Goal: Task Accomplishment & Management: Manage account settings

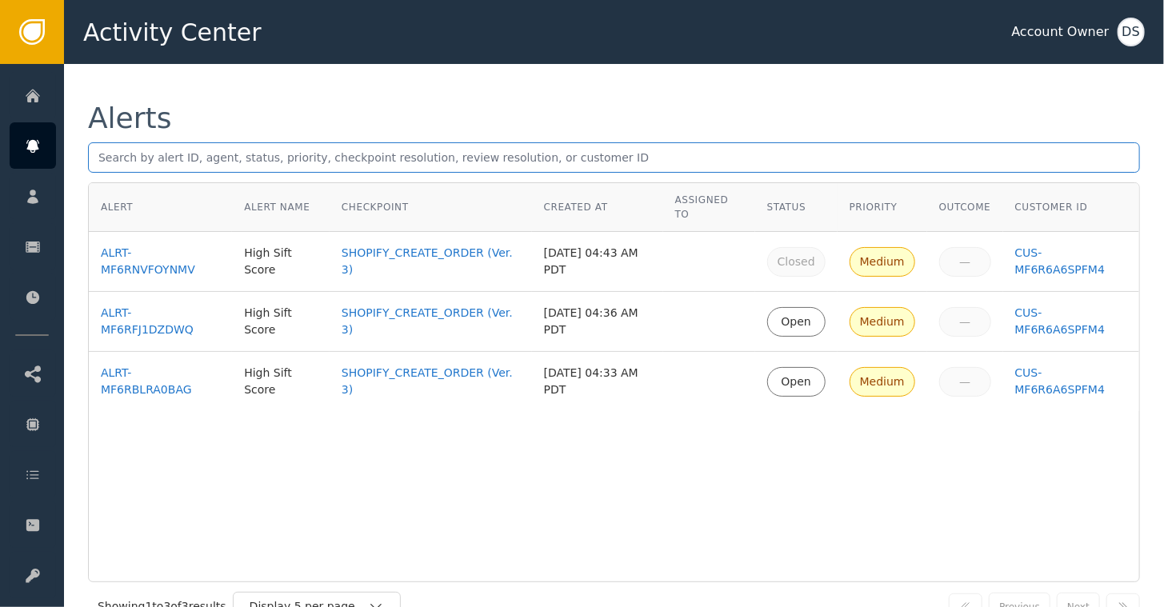
click at [433, 158] on input "text" at bounding box center [614, 157] width 1052 height 30
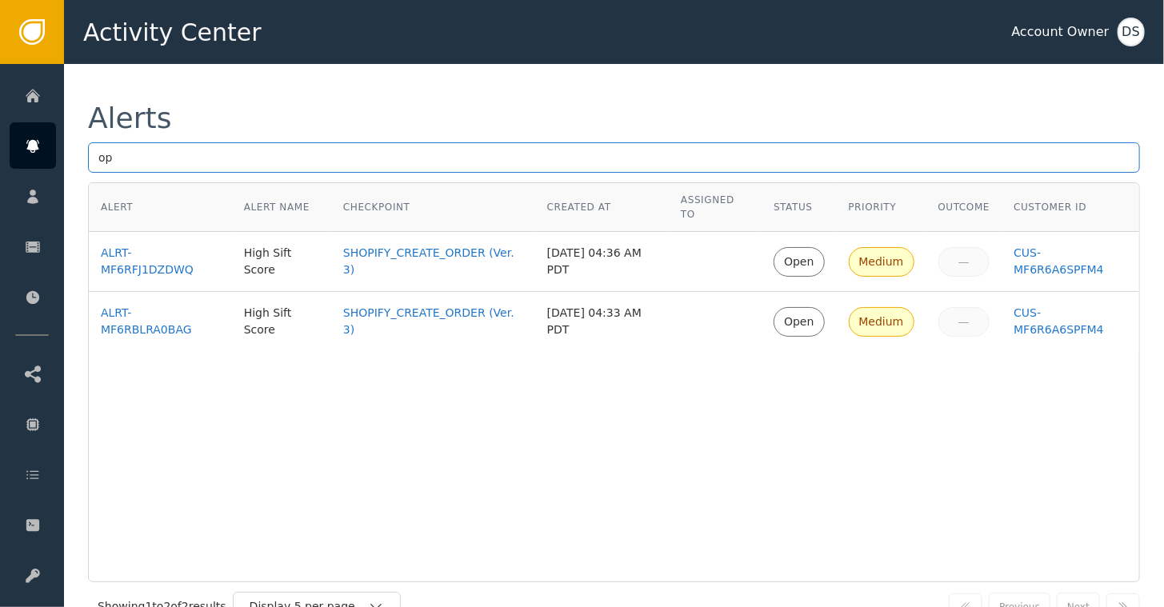
type input "o"
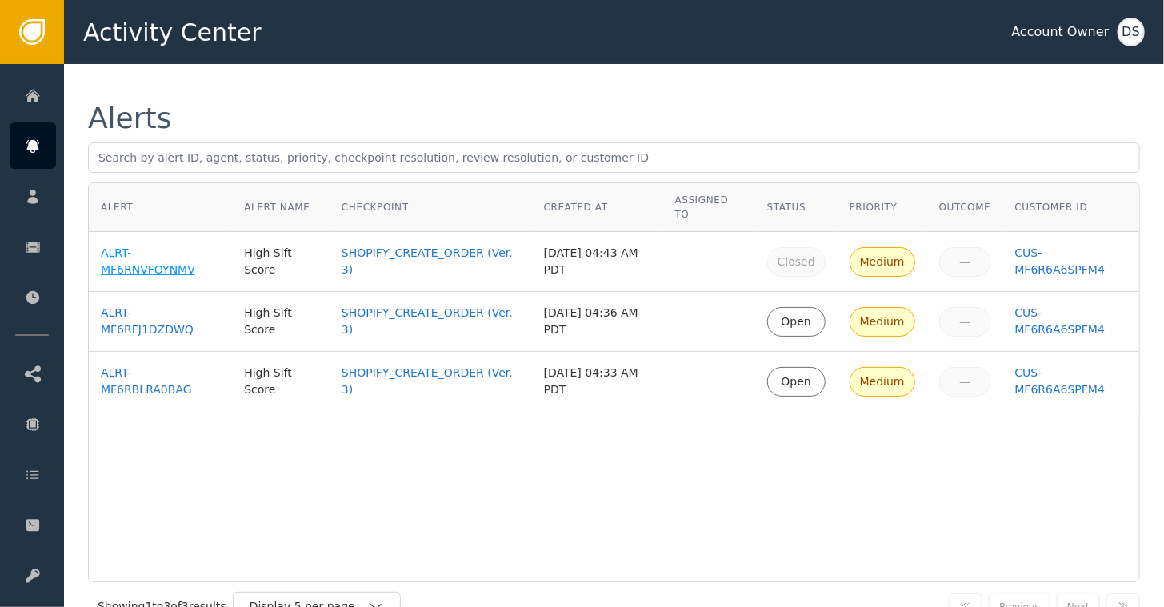
click at [174, 245] on div "ALRT-MF6RNVFOYNMV" at bounding box center [160, 262] width 119 height 34
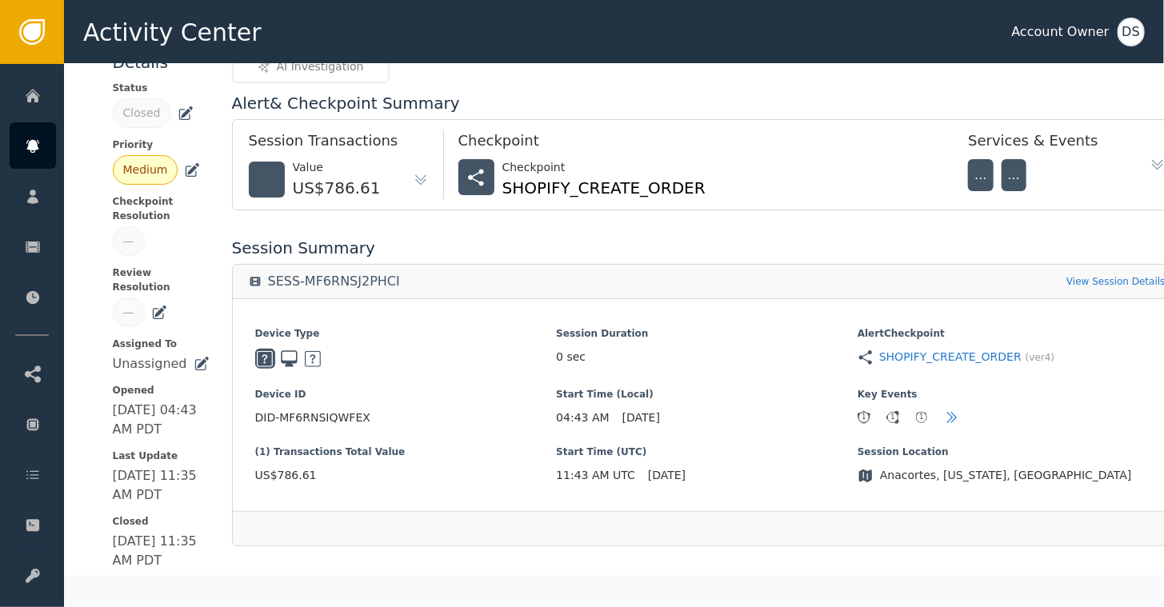
scroll to position [66, 0]
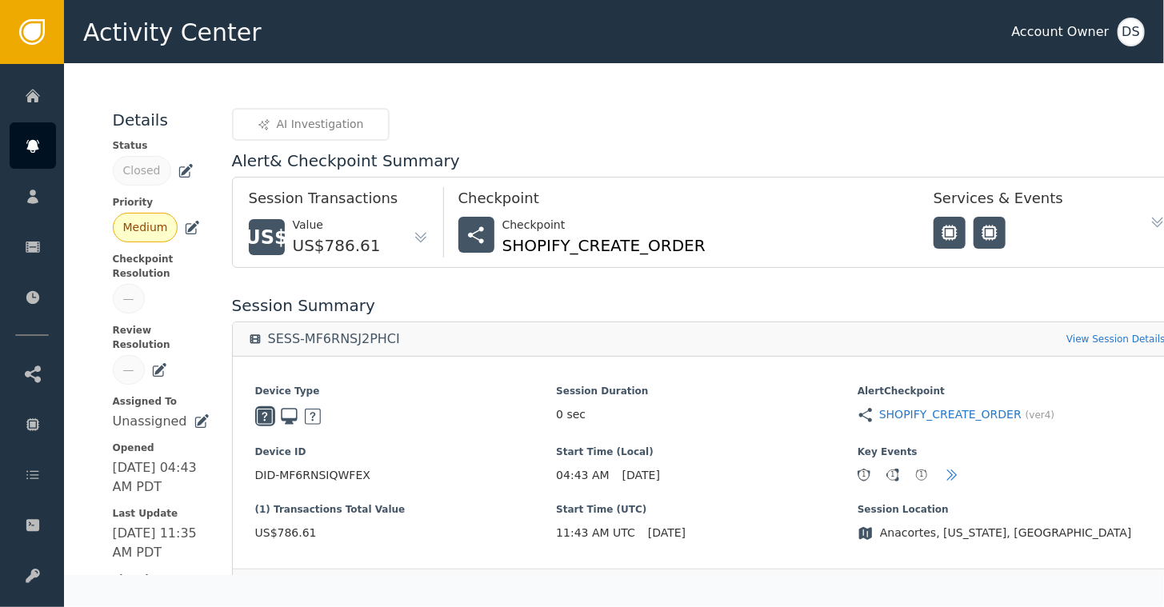
click at [155, 363] on icon at bounding box center [159, 368] width 11 height 11
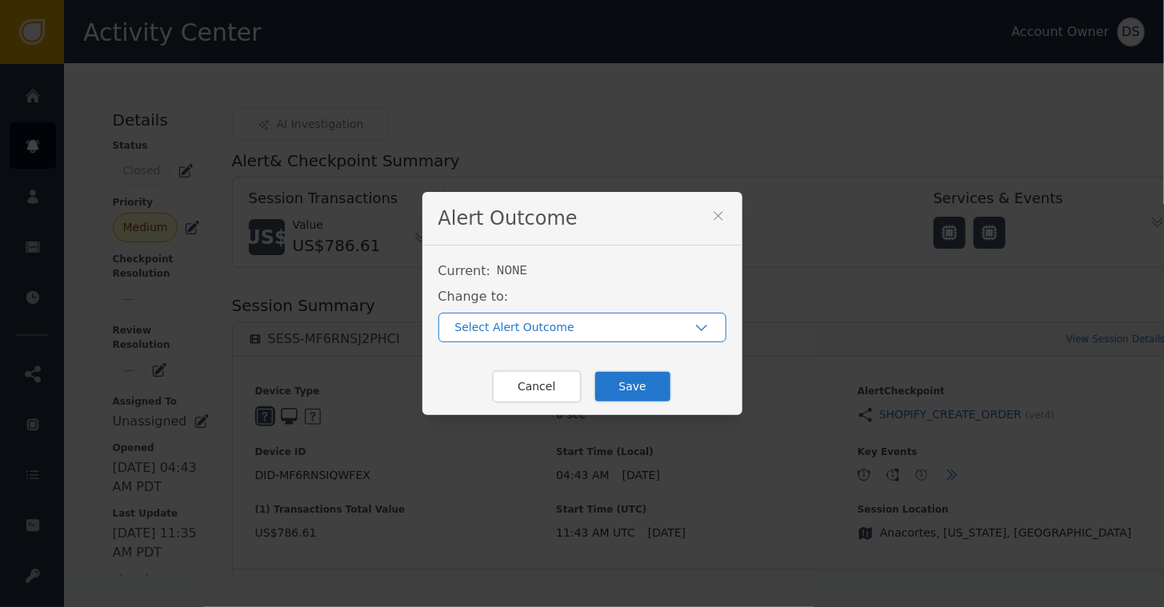
click at [500, 329] on div "Select Alert Outcome" at bounding box center [574, 327] width 238 height 17
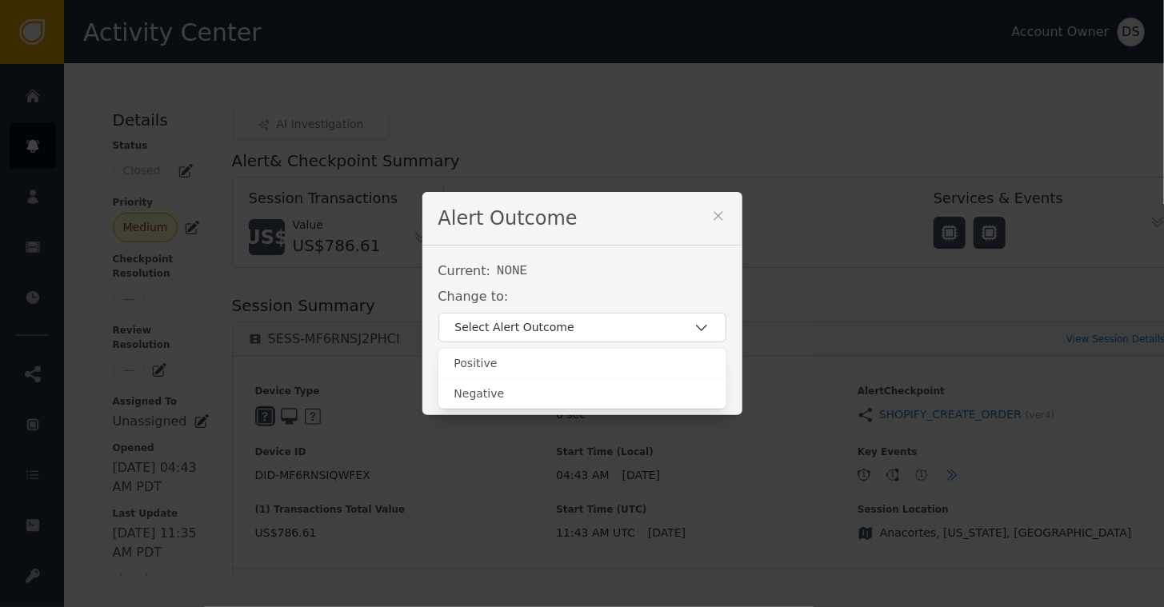
click at [582, 275] on div "Current: NONE" at bounding box center [582, 271] width 288 height 19
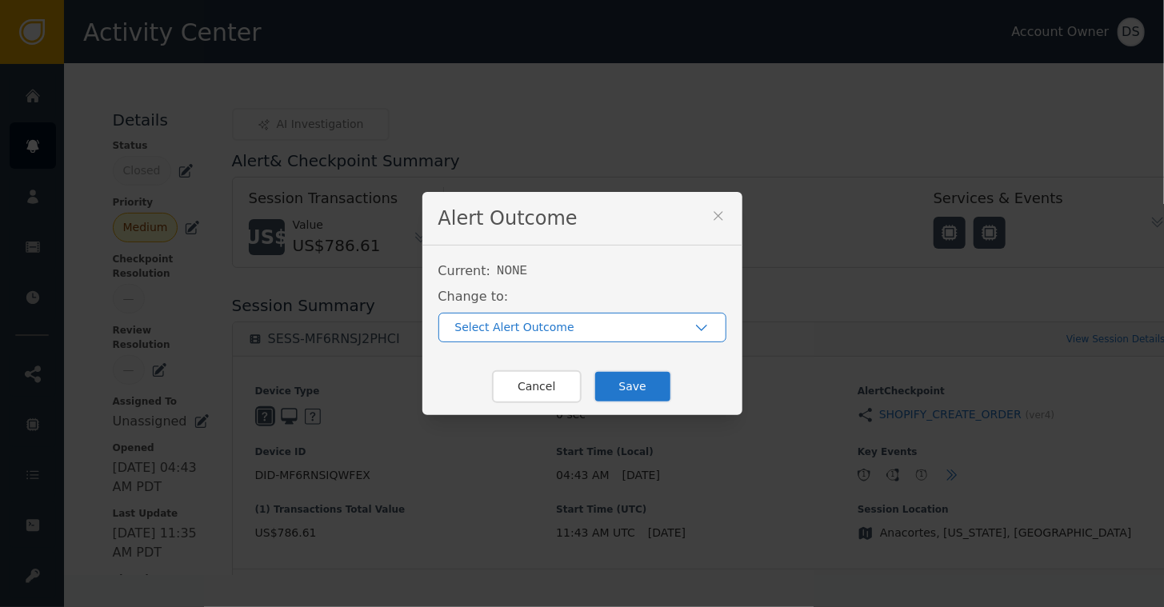
click at [502, 327] on div "Select Alert Outcome" at bounding box center [574, 327] width 238 height 17
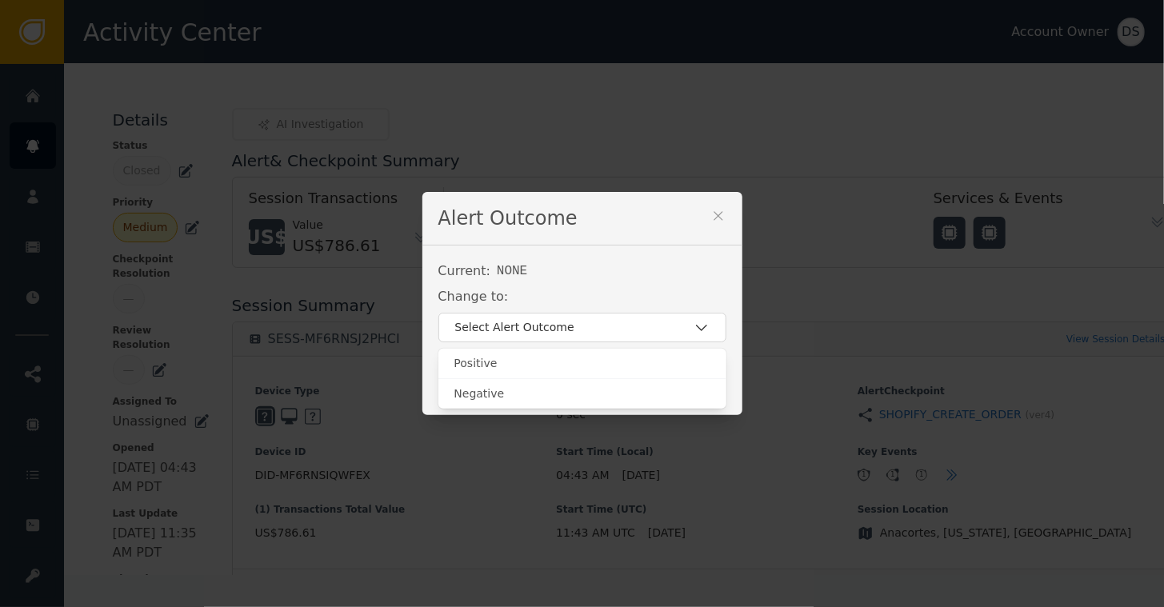
click at [665, 267] on div "Current: NONE" at bounding box center [582, 271] width 288 height 19
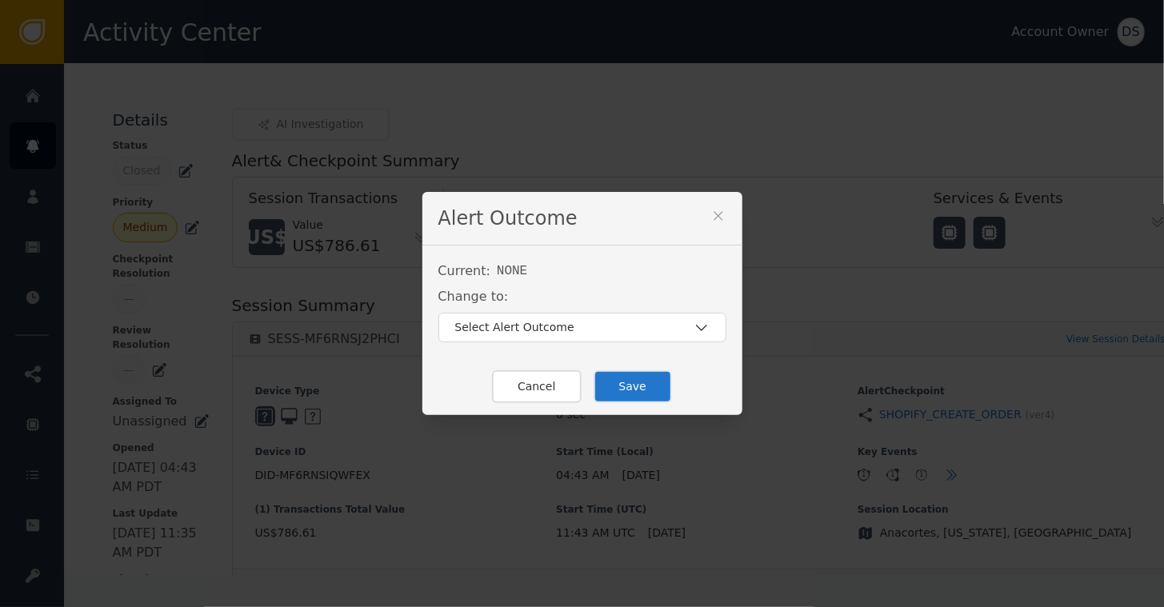
click at [715, 215] on icon at bounding box center [718, 216] width 16 height 16
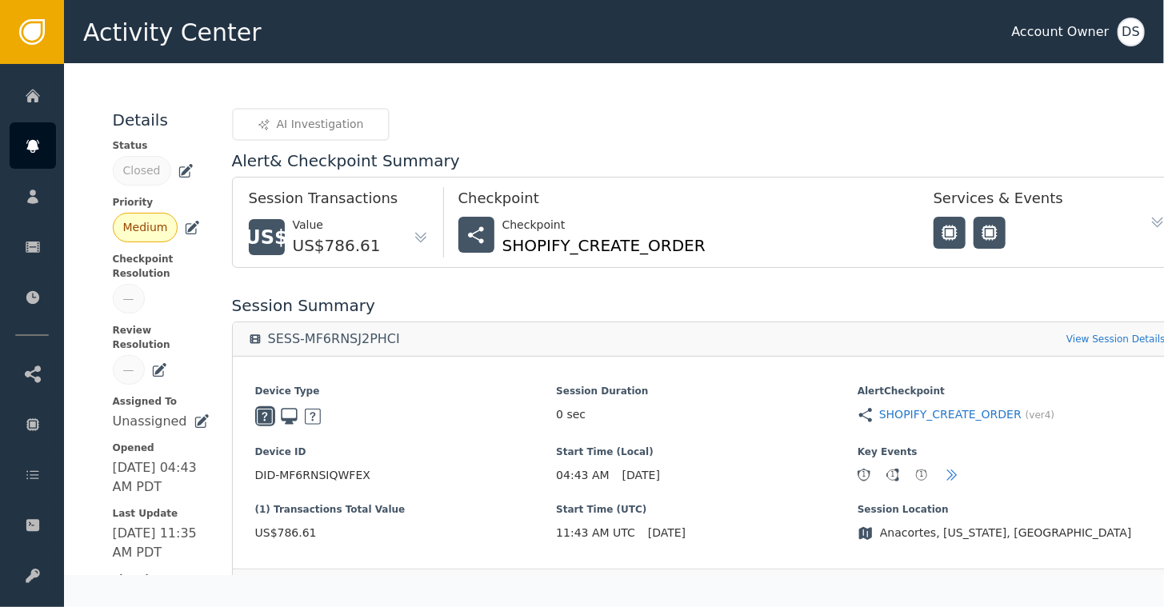
click at [151, 362] on icon at bounding box center [159, 370] width 16 height 16
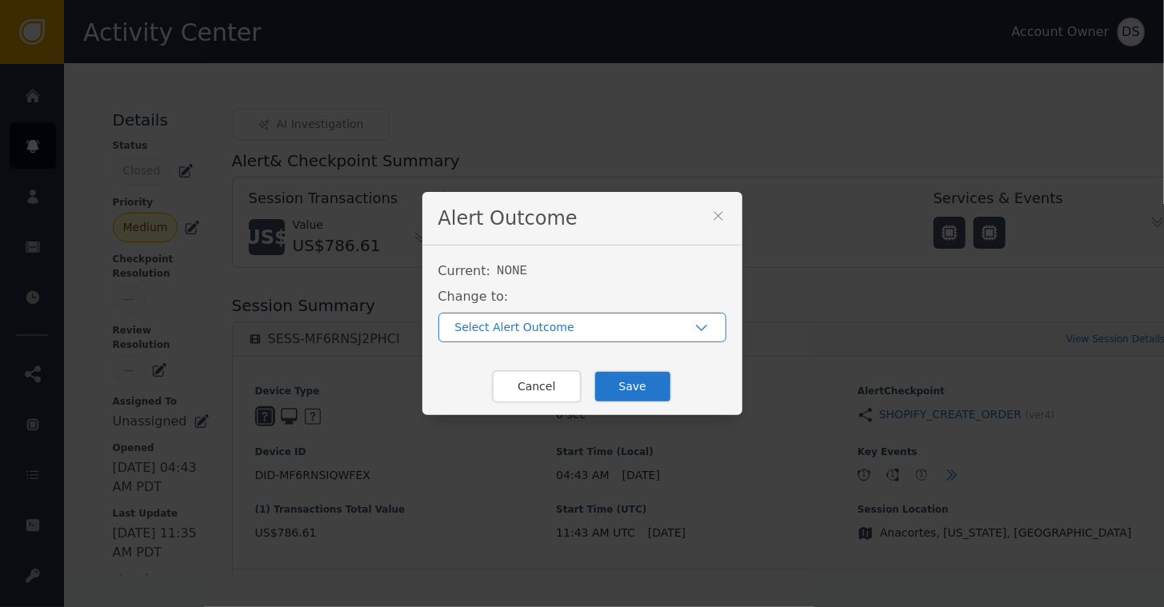
click at [497, 324] on div "Select Alert Outcome" at bounding box center [574, 327] width 238 height 17
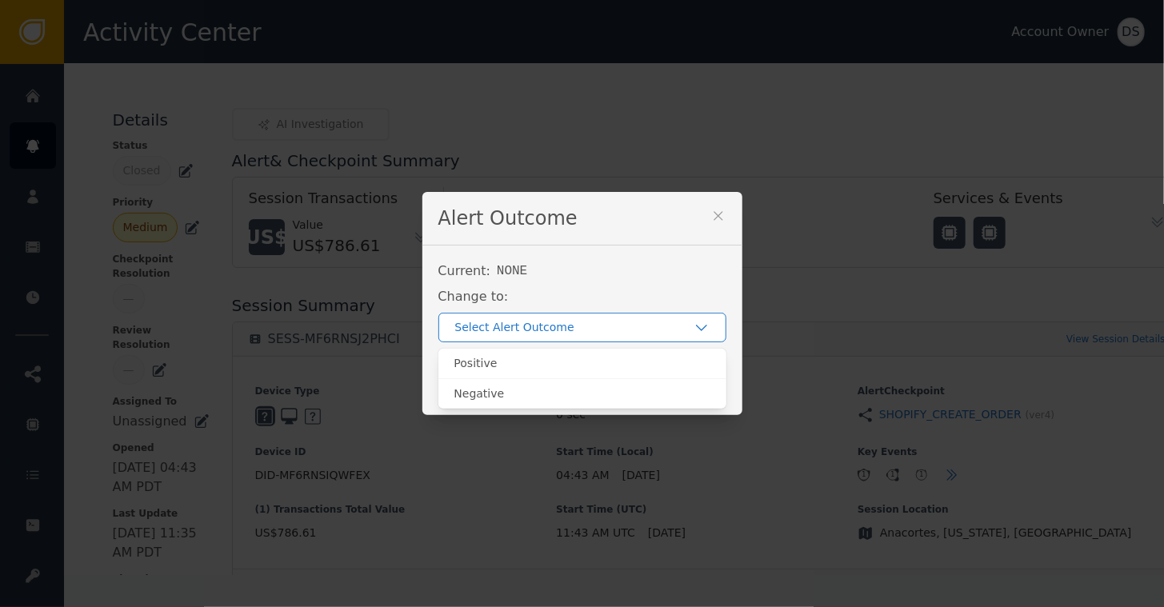
click at [497, 324] on div "Select Alert Outcome" at bounding box center [574, 327] width 238 height 17
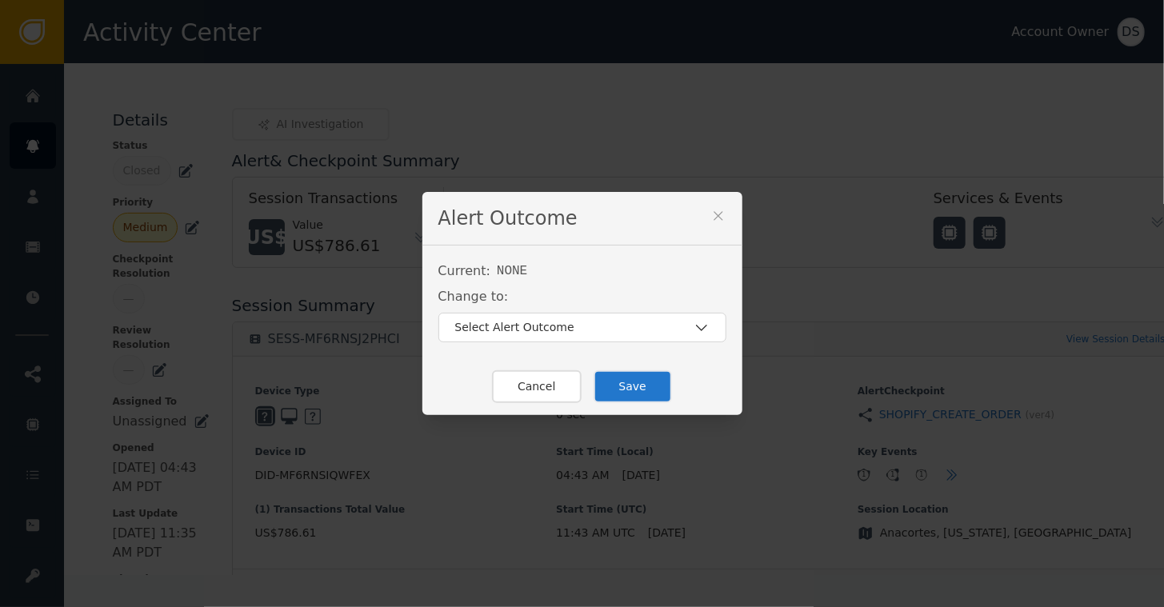
click at [712, 215] on icon at bounding box center [718, 216] width 16 height 16
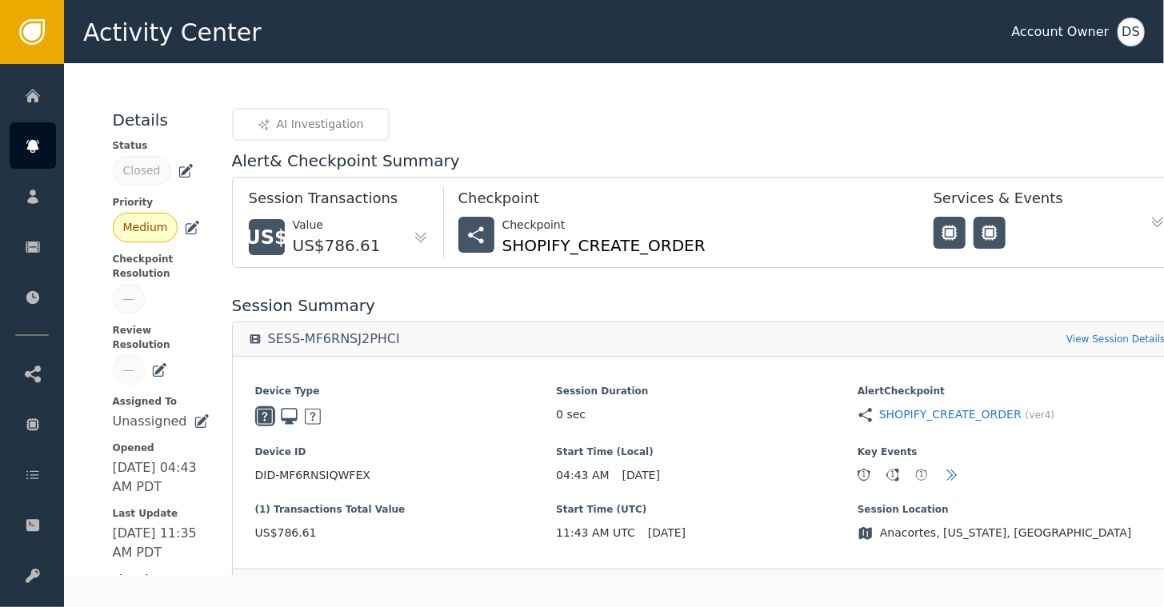
click at [194, 413] on icon at bounding box center [202, 421] width 16 height 16
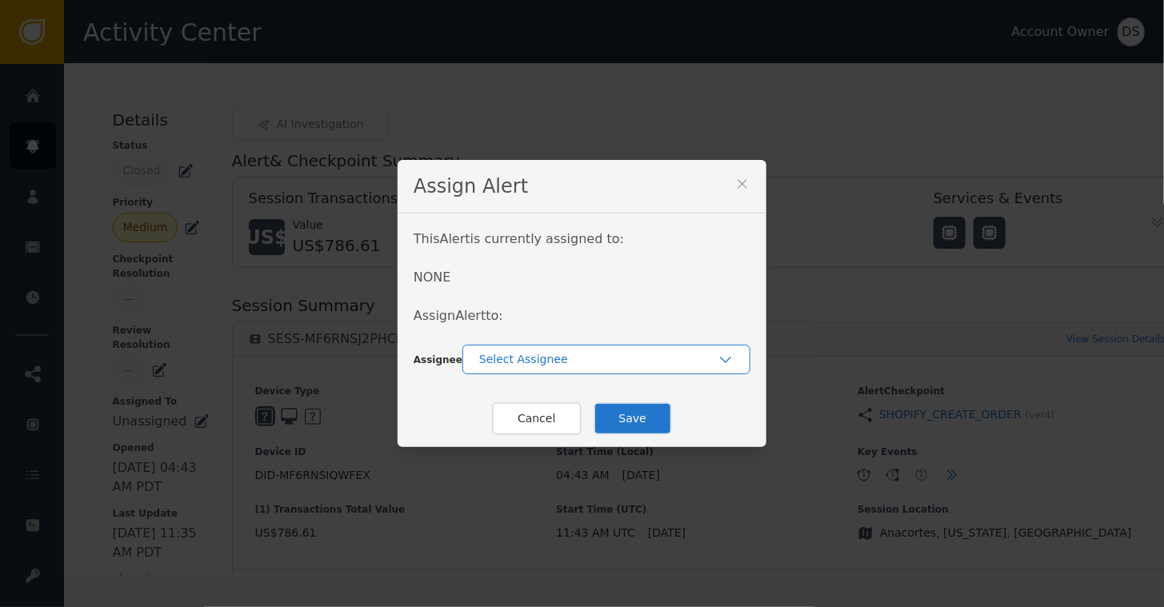
click at [509, 360] on div "Select Assignee" at bounding box center [598, 359] width 238 height 17
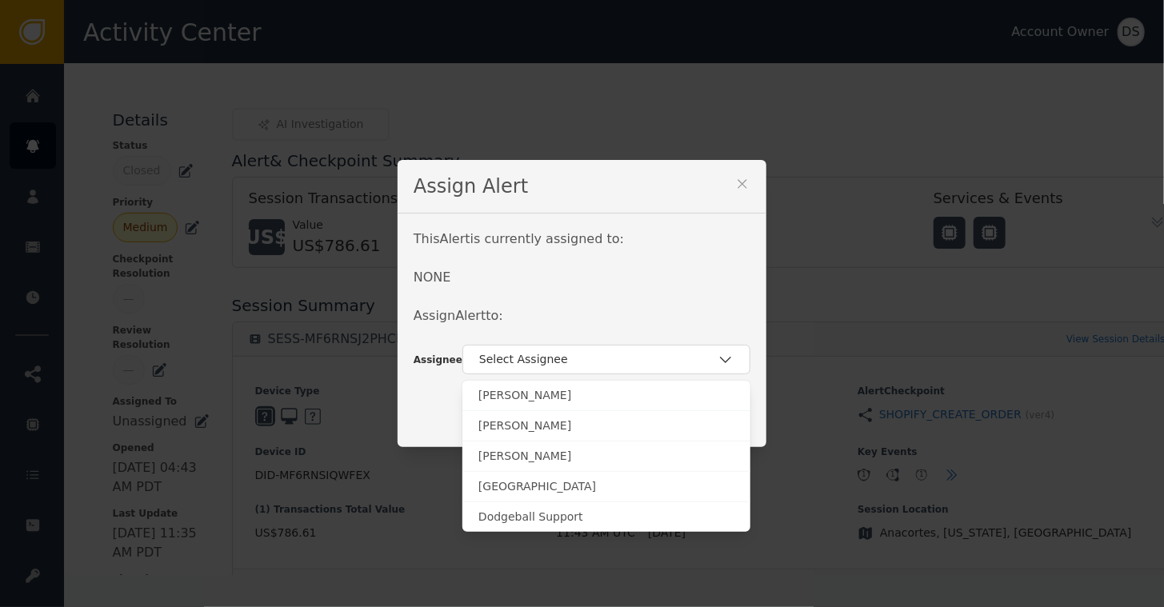
click at [734, 182] on icon at bounding box center [742, 184] width 16 height 16
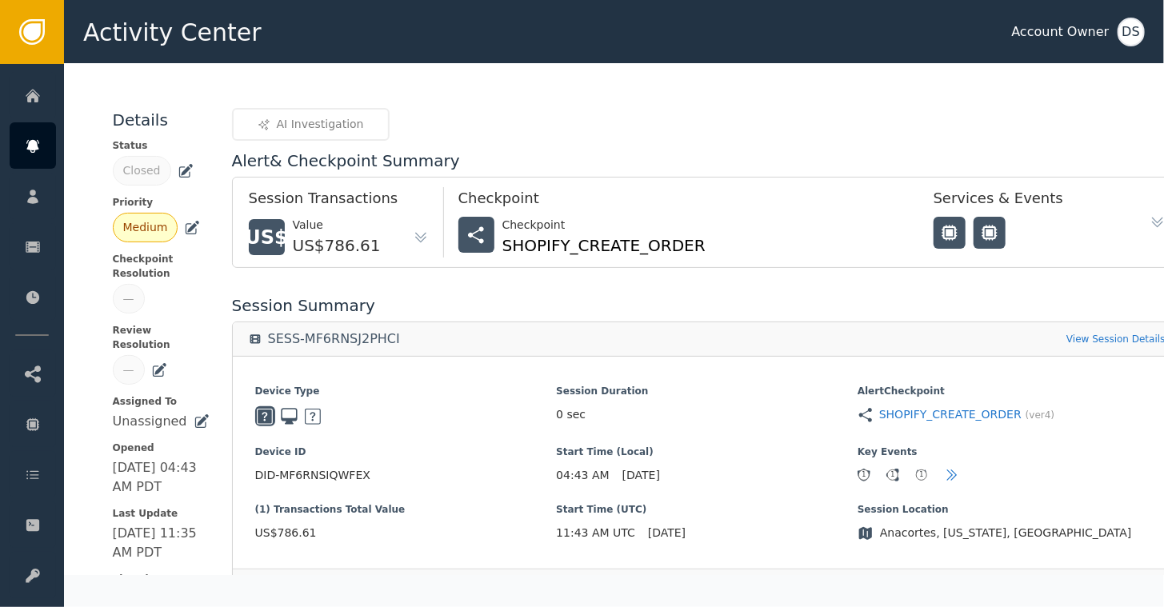
click at [629, 114] on div "AI Investigation" at bounding box center [707, 124] width 950 height 33
click at [188, 227] on icon at bounding box center [193, 226] width 11 height 11
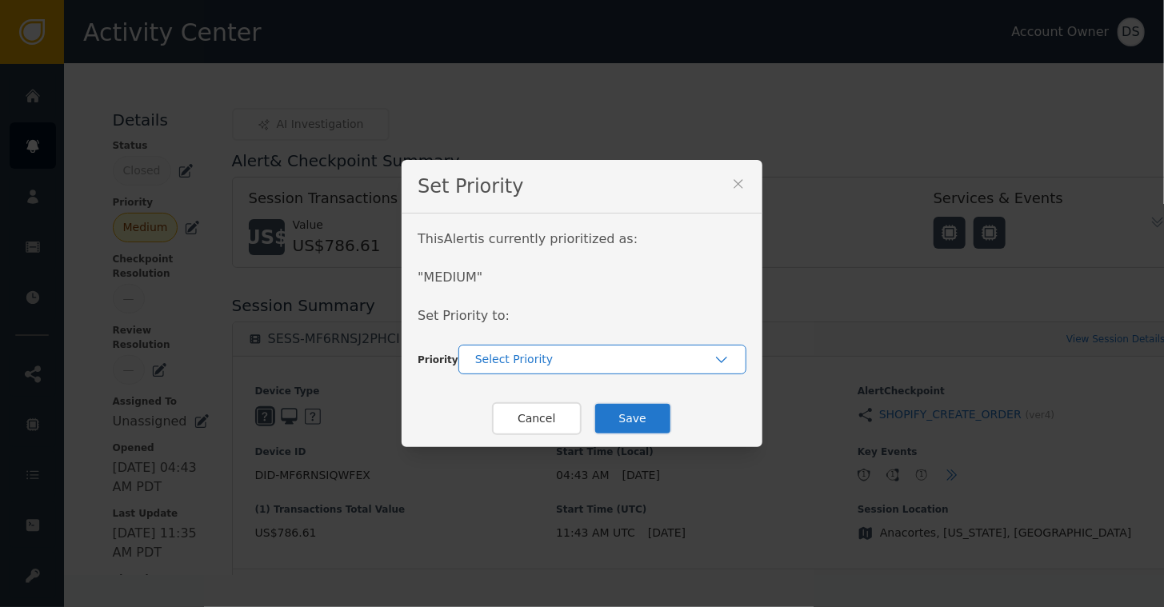
click at [501, 362] on div "Select Priority" at bounding box center [594, 359] width 238 height 17
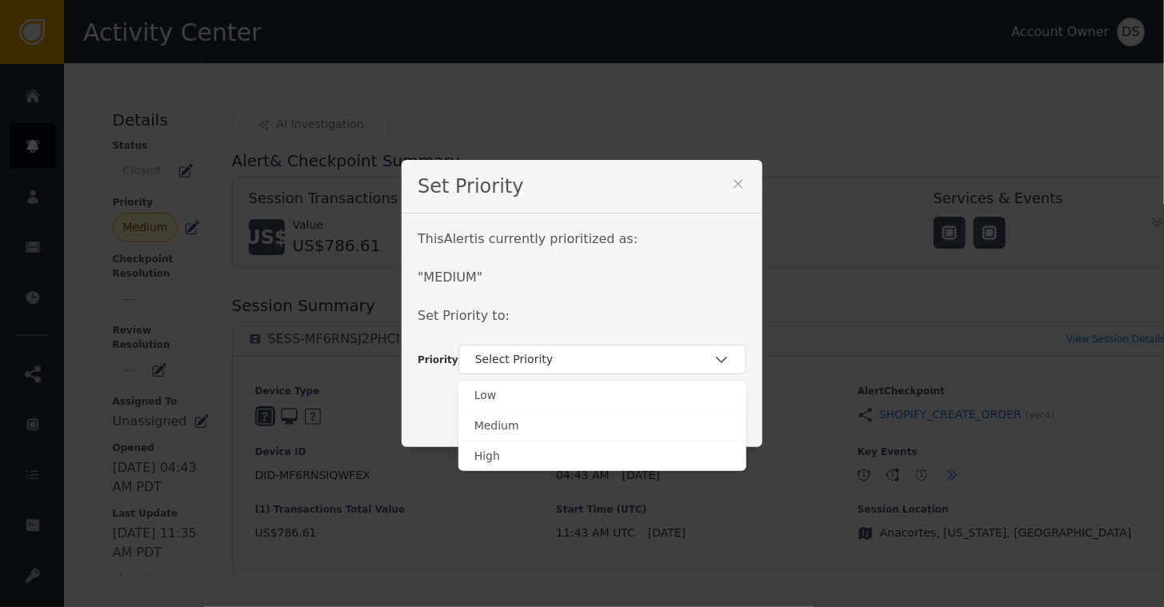
click at [573, 286] on div "This Alert is currently prioritized as: " MEDIUM " Set Priority to:" at bounding box center [581, 287] width 329 height 115
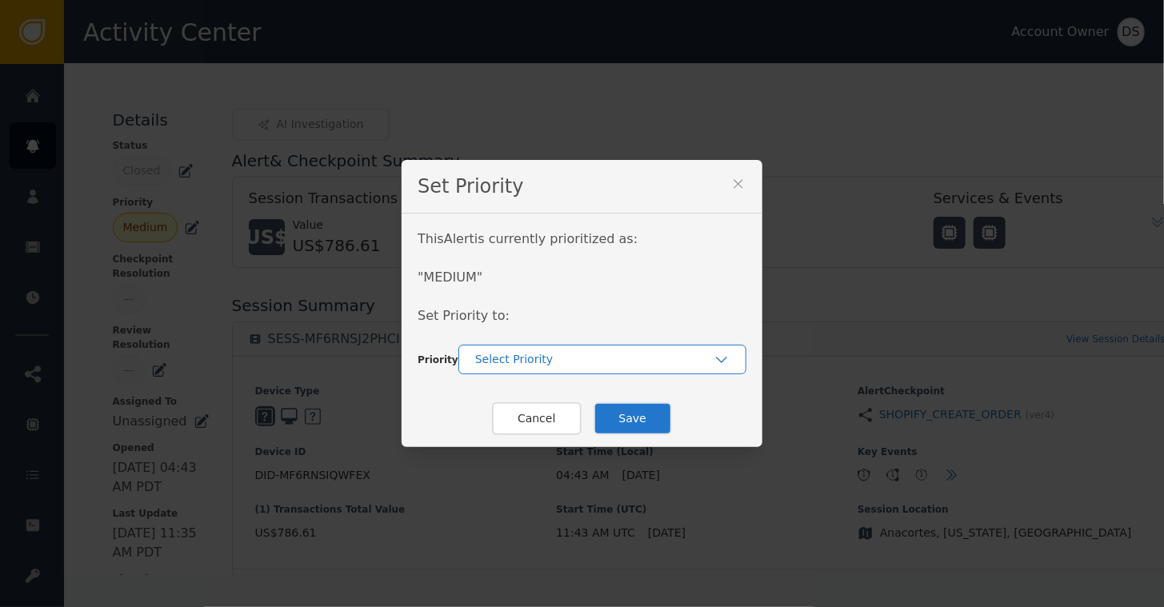
click at [606, 358] on div "Select Priority" at bounding box center [594, 359] width 238 height 17
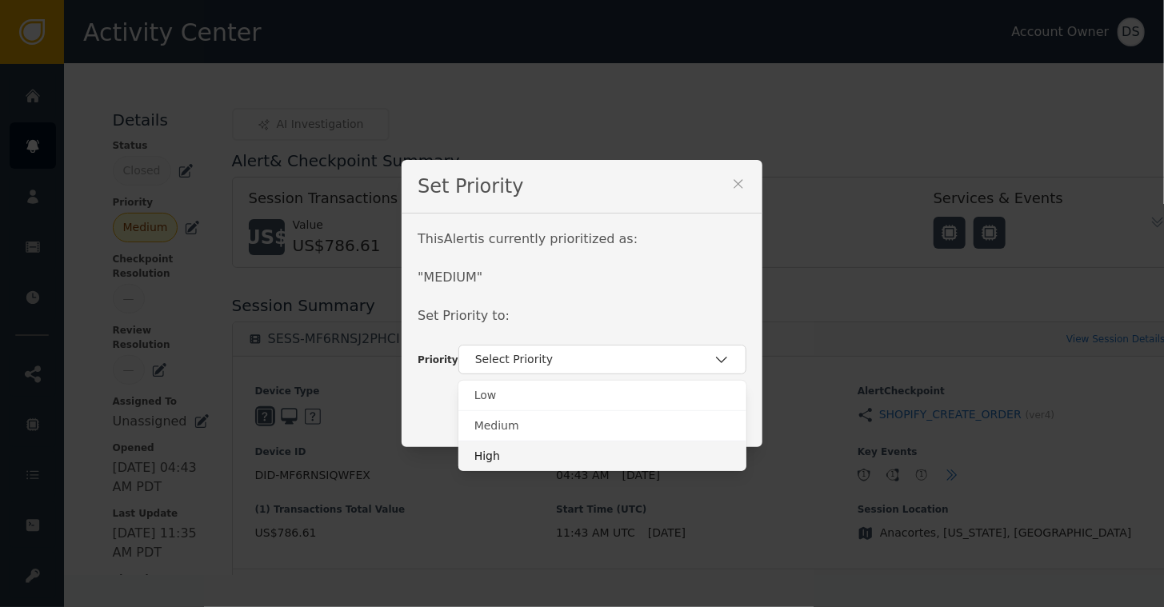
click at [481, 457] on div "High" at bounding box center [602, 456] width 256 height 17
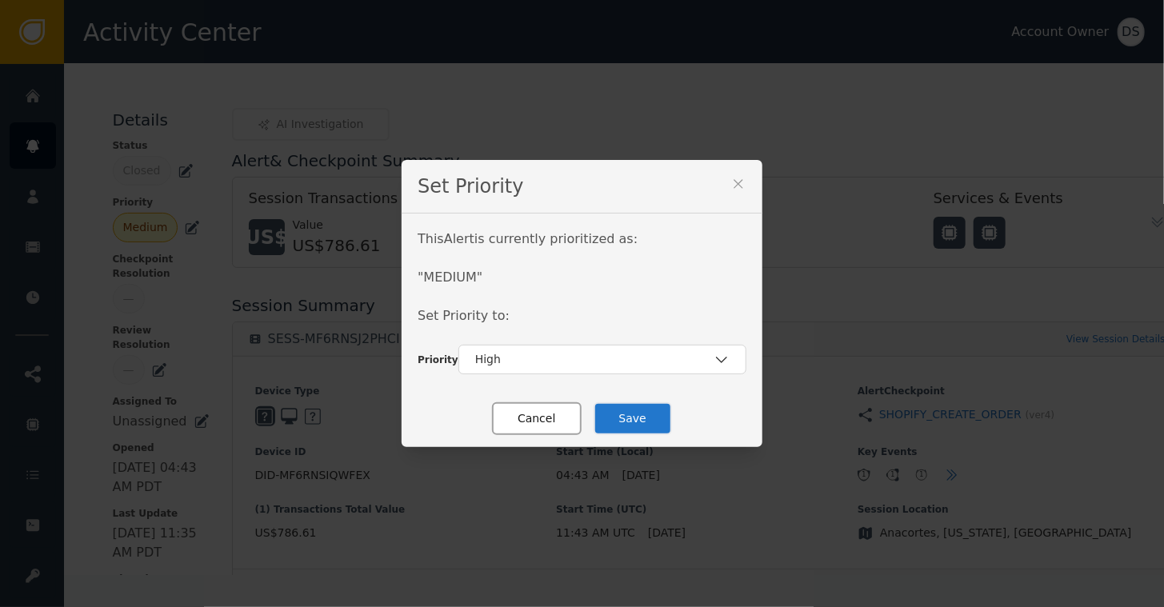
click at [536, 421] on button "Cancel" at bounding box center [536, 418] width 89 height 33
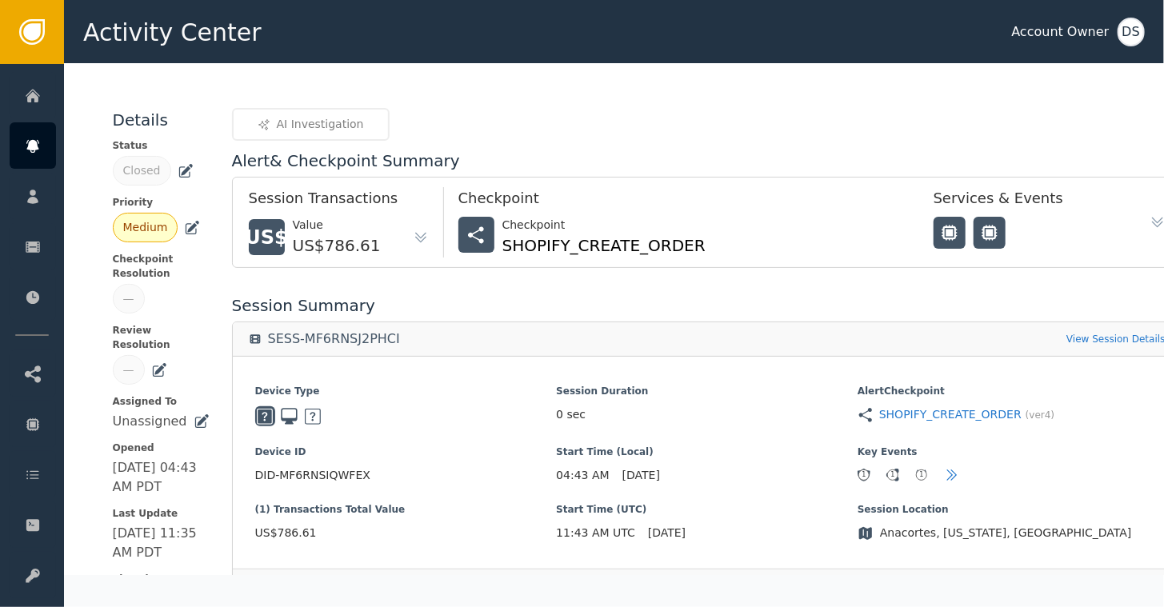
click at [187, 222] on icon at bounding box center [192, 228] width 16 height 16
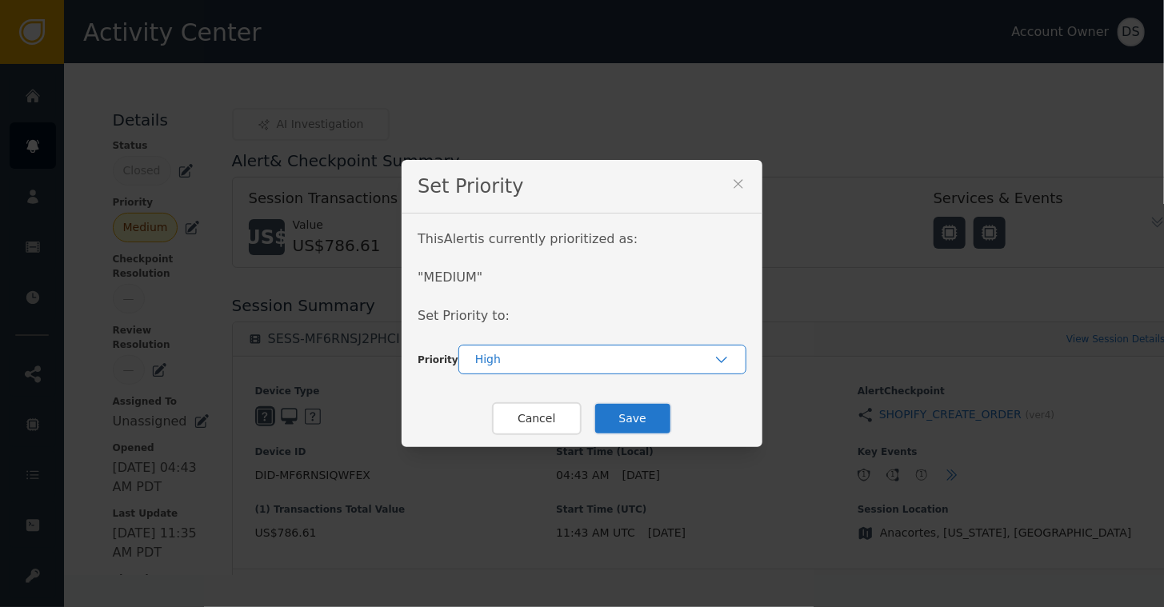
click at [502, 360] on div "High" at bounding box center [594, 359] width 238 height 17
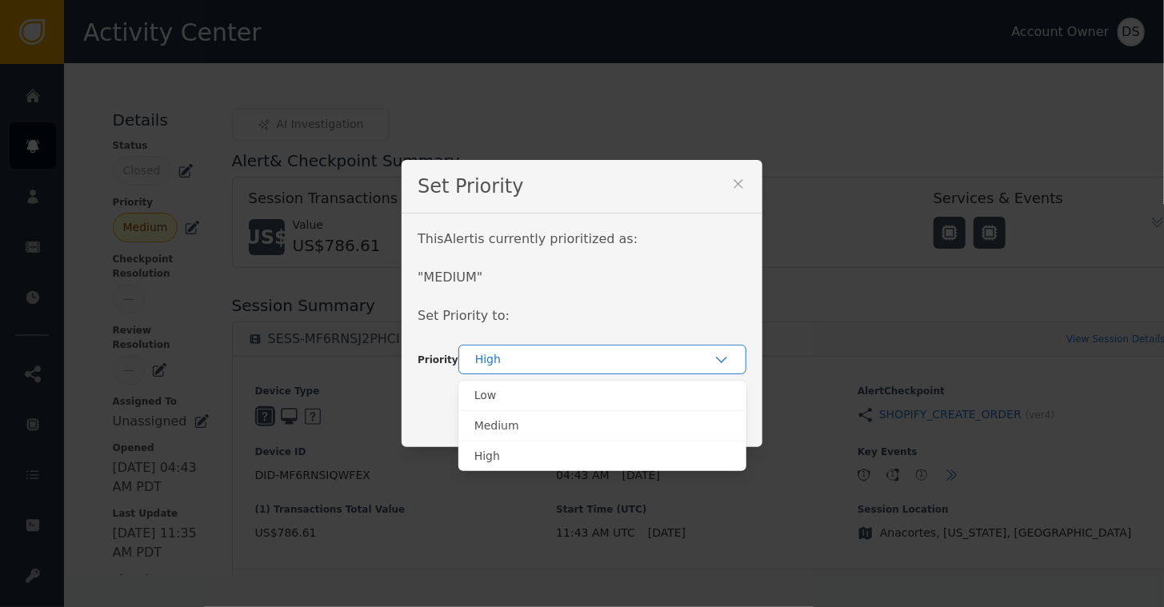
click at [502, 360] on div "High" at bounding box center [594, 359] width 238 height 17
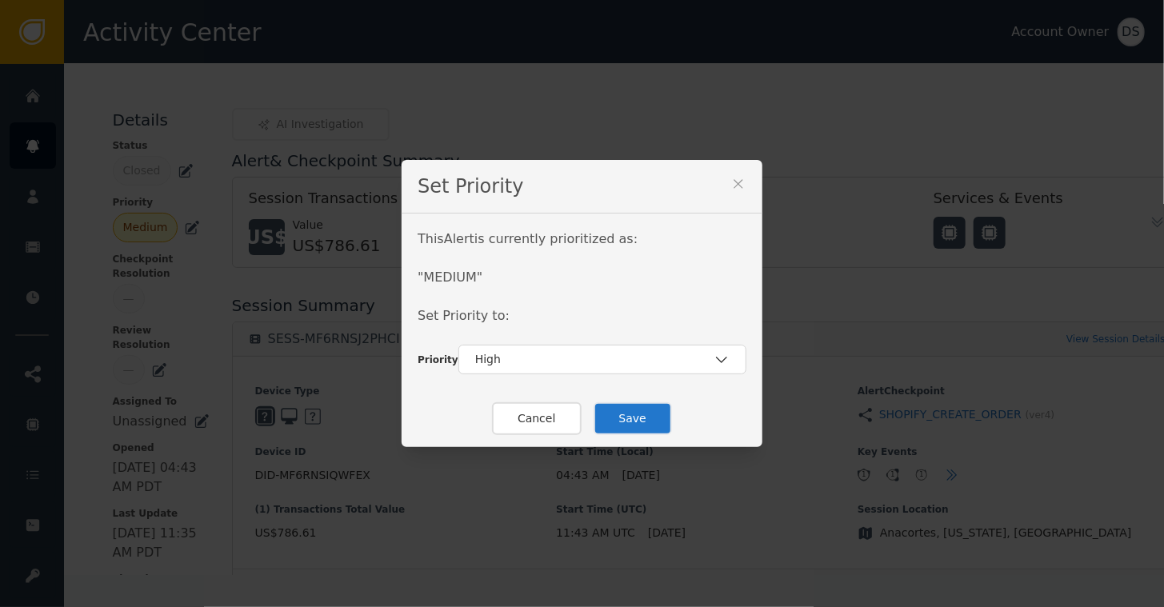
click at [622, 425] on button "Save" at bounding box center [632, 418] width 78 height 33
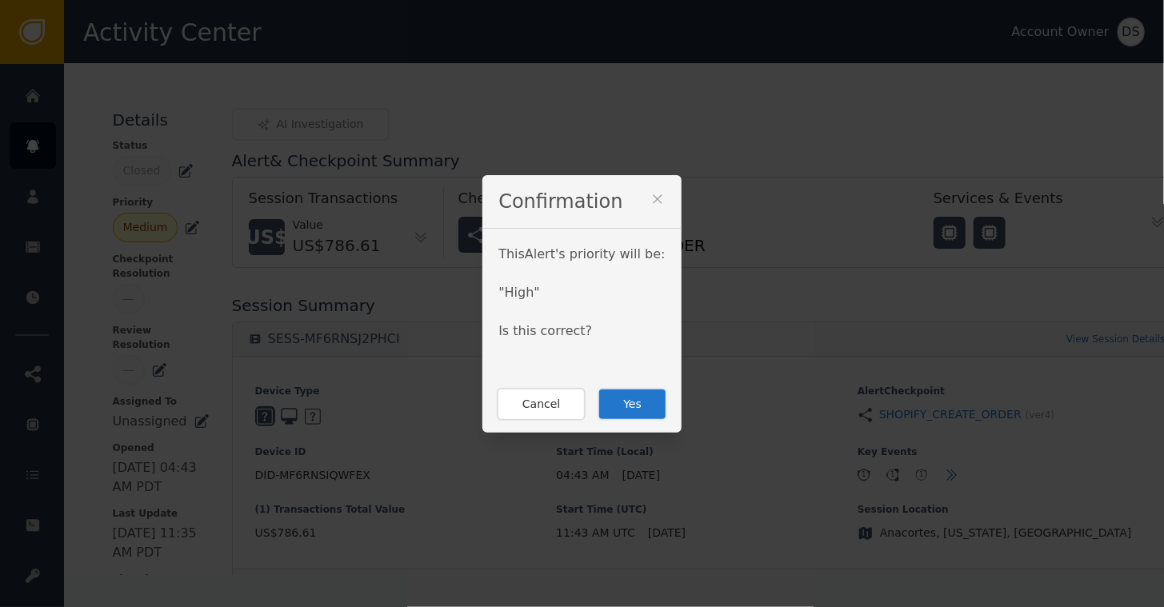
click at [618, 391] on button "Yes" at bounding box center [632, 404] width 70 height 33
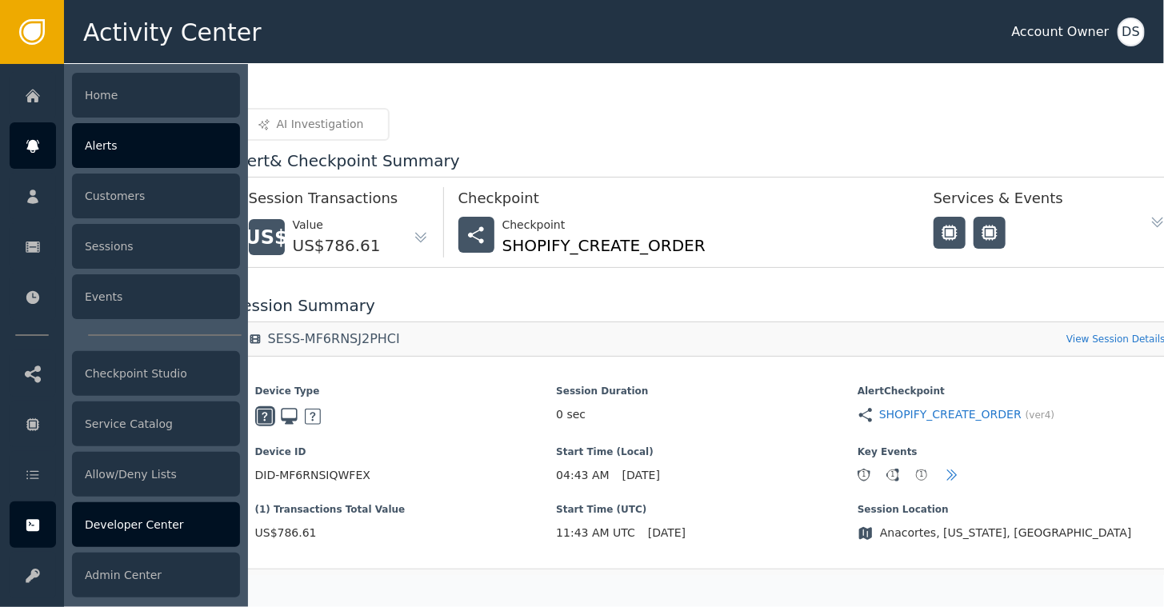
click at [112, 521] on div "Developer Center" at bounding box center [156, 524] width 168 height 45
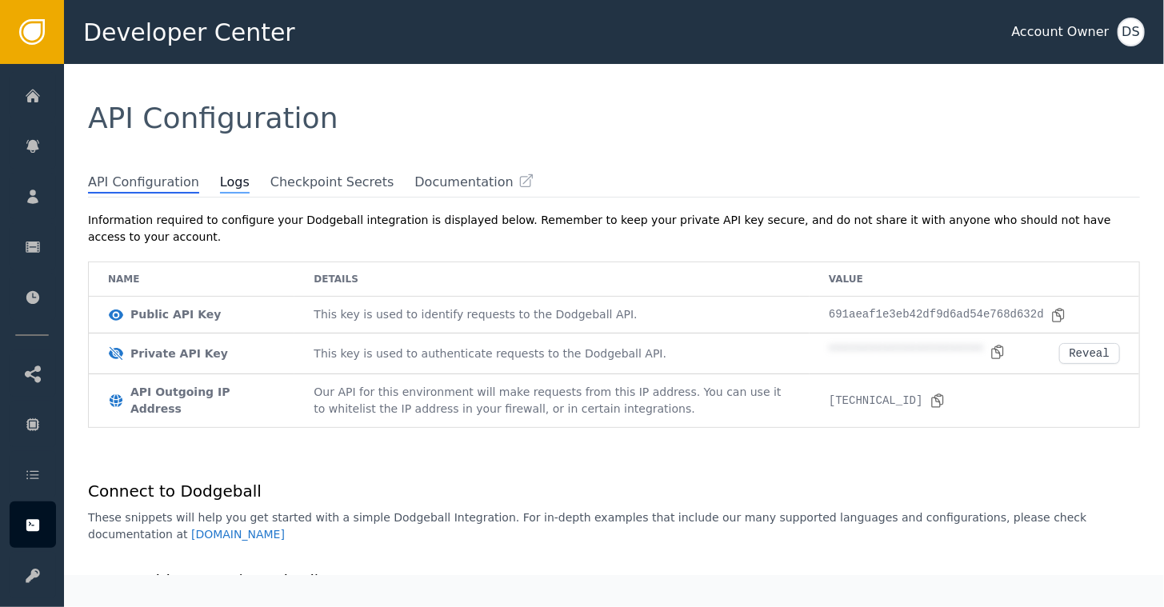
click at [221, 181] on span "Logs" at bounding box center [235, 183] width 30 height 21
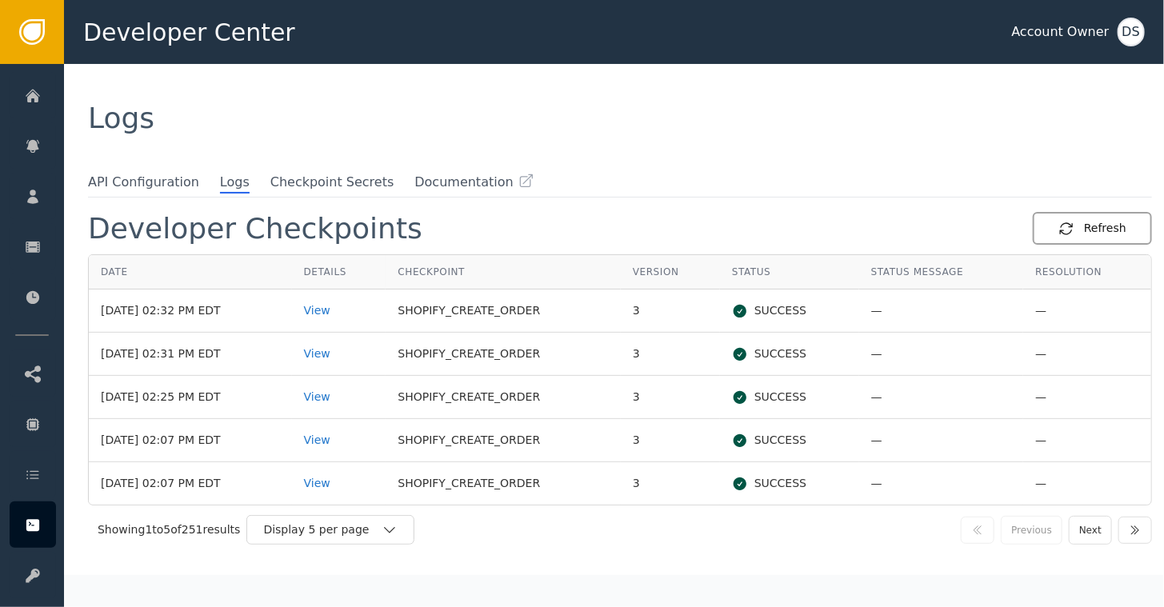
click at [1105, 226] on div "Refresh" at bounding box center [1092, 228] width 68 height 17
click at [1081, 227] on div "Refresh" at bounding box center [1092, 228] width 68 height 17
click at [1100, 227] on div "Refresh" at bounding box center [1092, 228] width 68 height 17
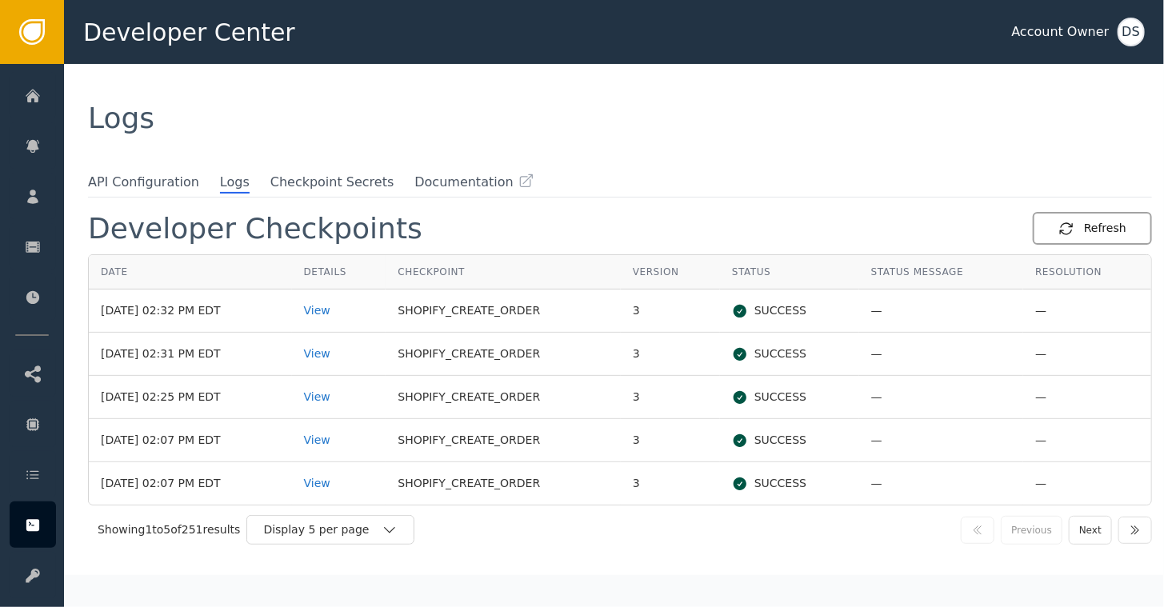
click at [1100, 227] on div "Refresh" at bounding box center [1092, 228] width 68 height 17
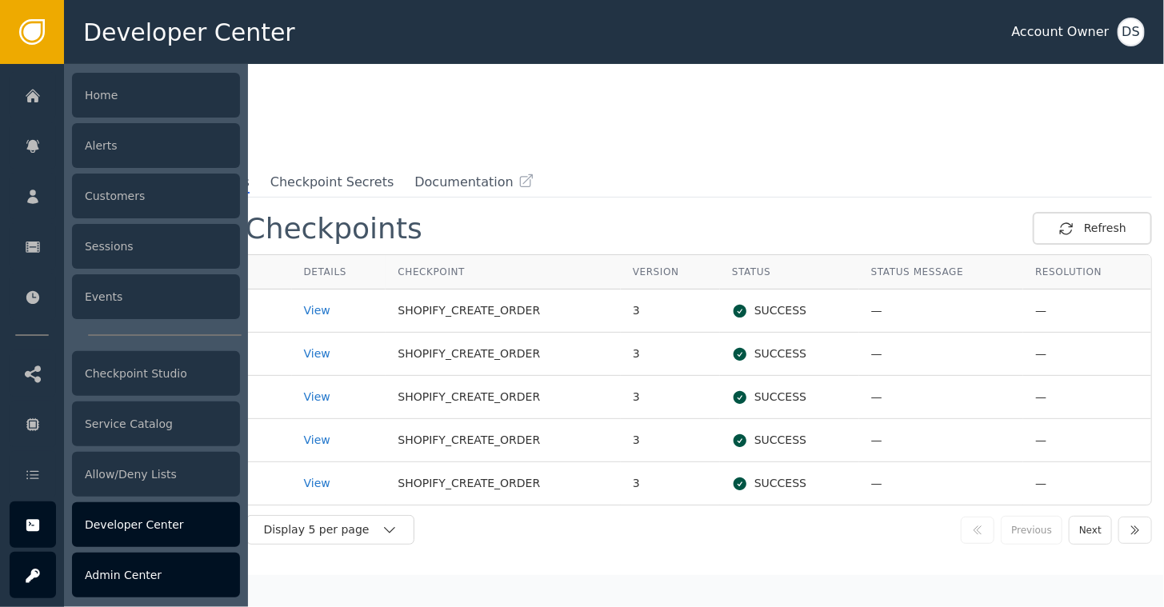
click at [14, 582] on div at bounding box center [33, 575] width 46 height 46
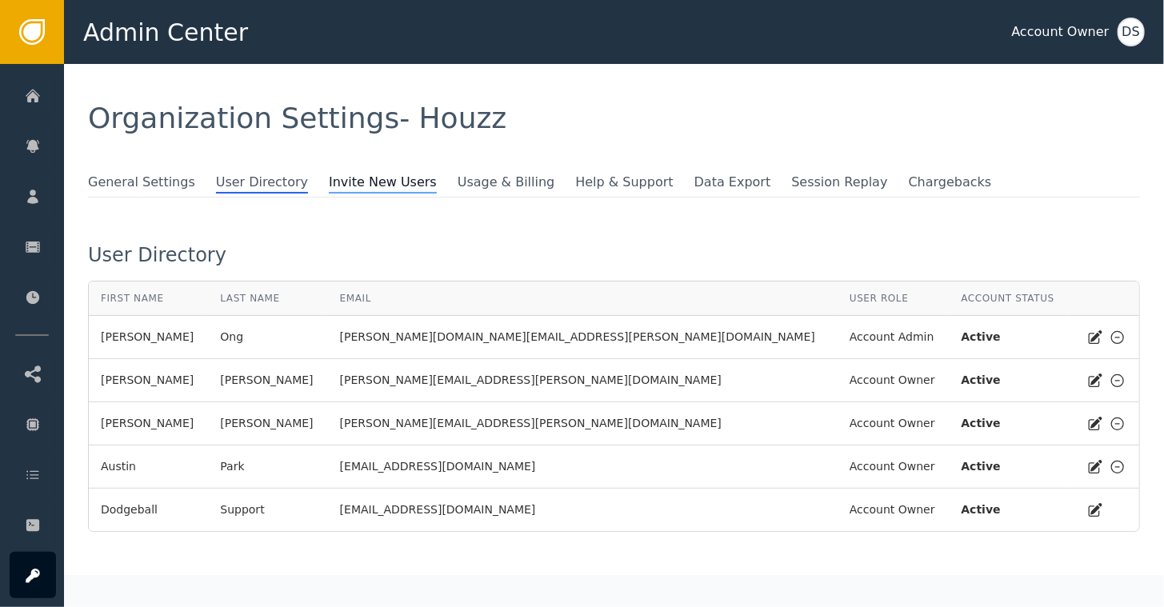
click at [336, 182] on span "Invite New Users" at bounding box center [383, 183] width 108 height 21
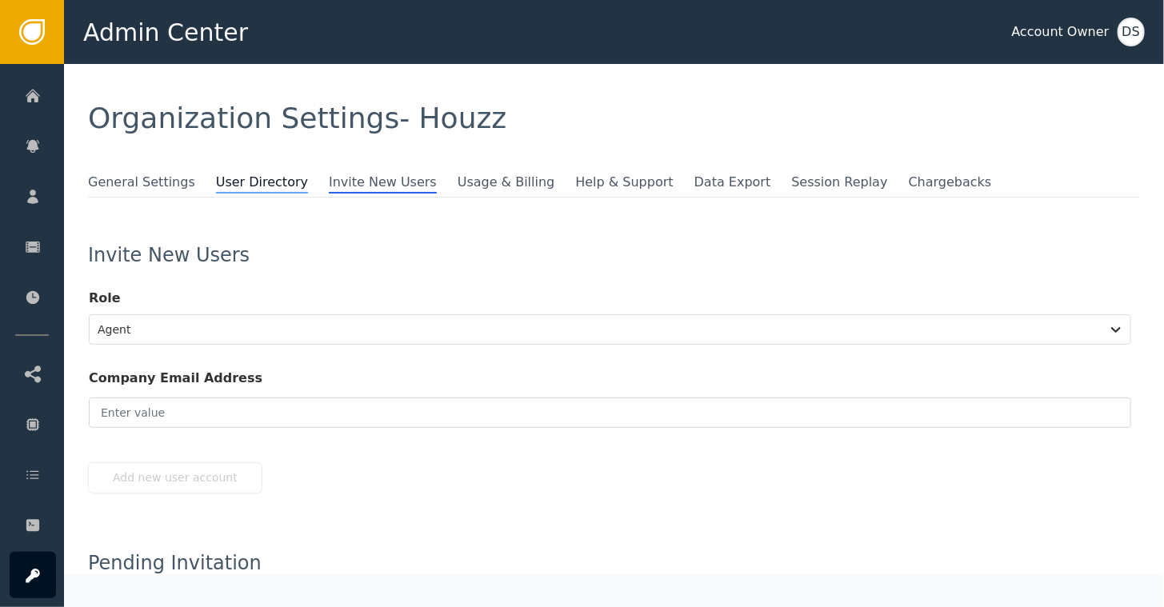
click at [230, 178] on span "User Directory" at bounding box center [262, 183] width 92 height 21
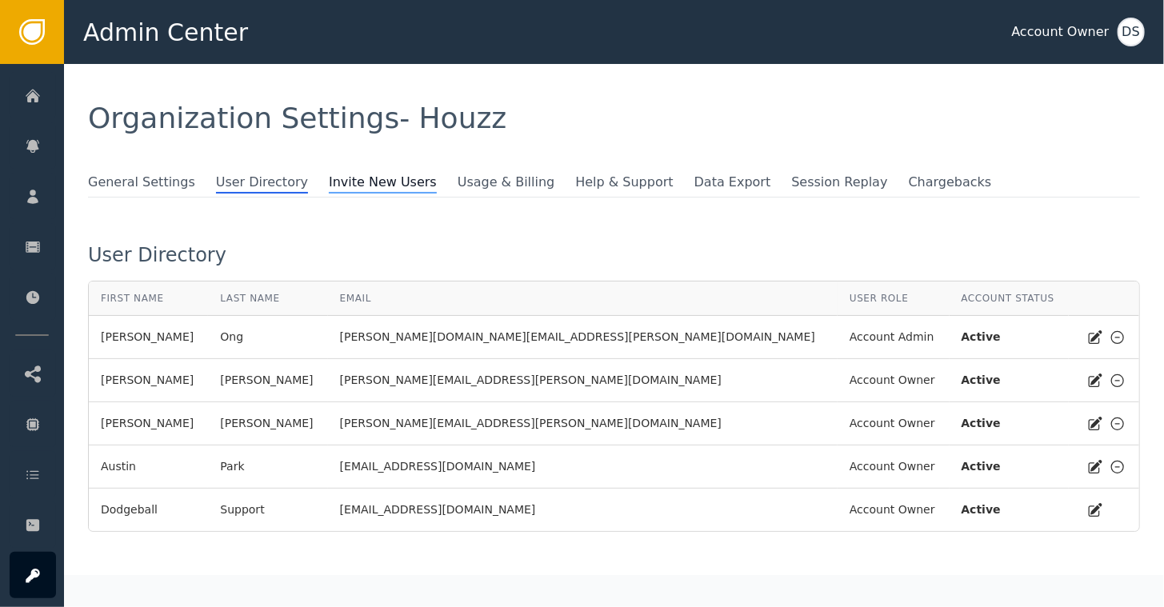
click at [342, 189] on span "Invite New Users" at bounding box center [383, 183] width 108 height 21
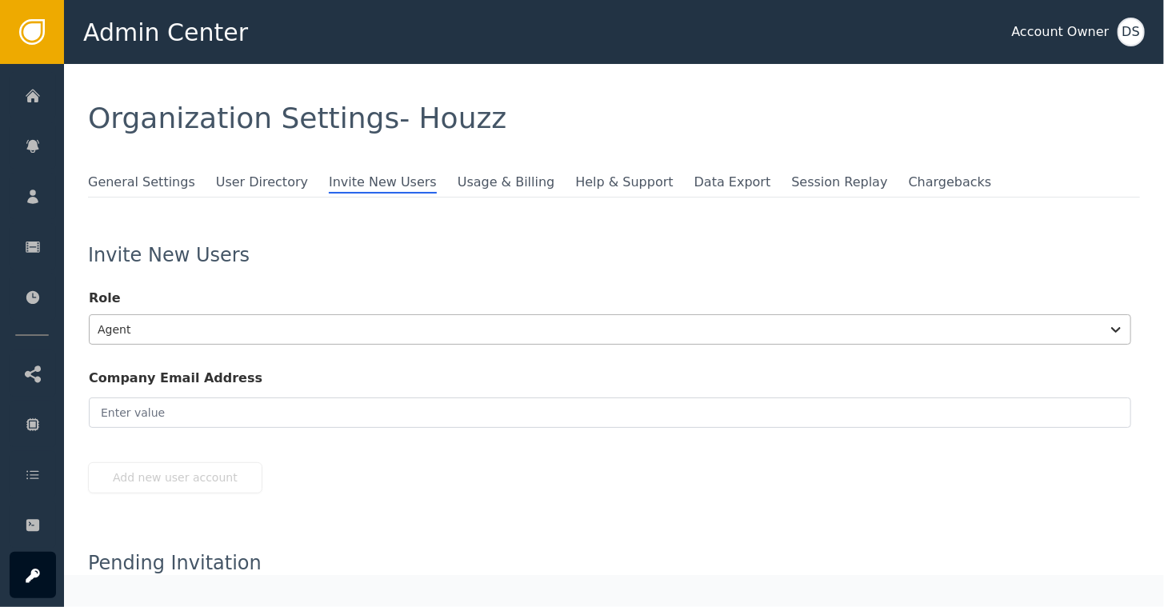
click at [310, 329] on div at bounding box center [595, 329] width 995 height 22
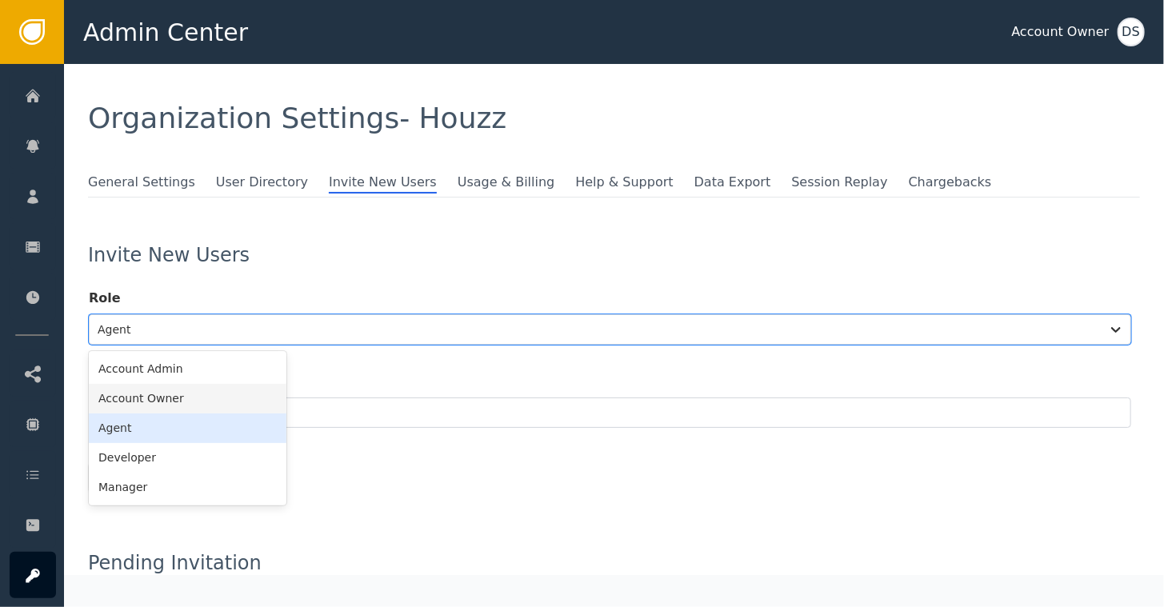
click at [144, 393] on div "Account Owner" at bounding box center [188, 399] width 198 height 30
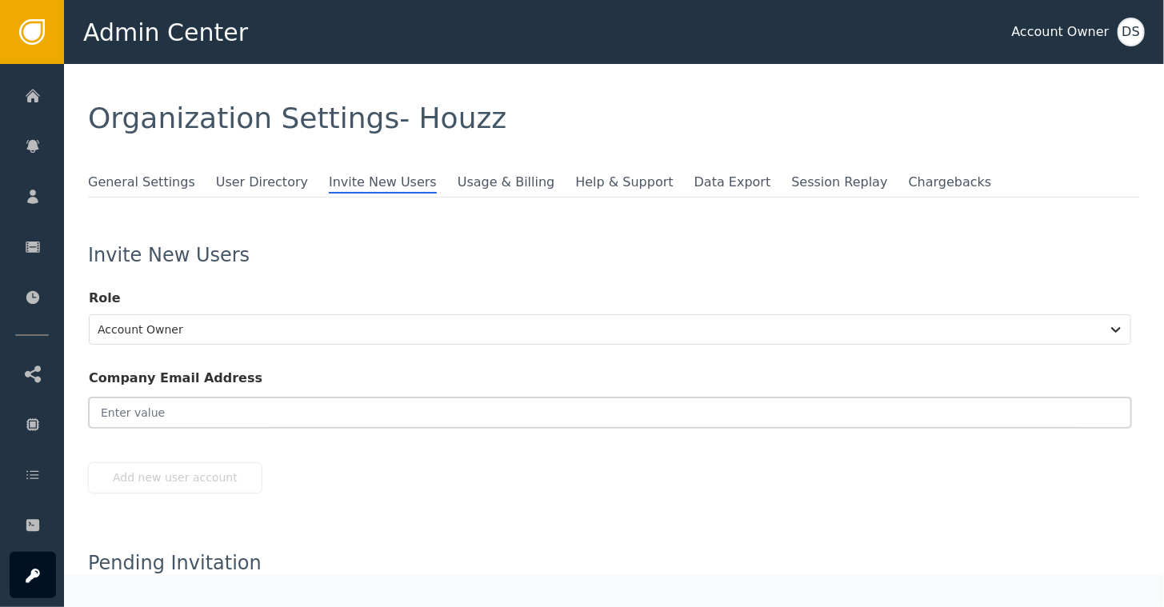
click at [166, 404] on input "email" at bounding box center [610, 412] width 1042 height 30
paste input "[PERSON_NAME][EMAIL_ADDRESS][PERSON_NAME][DOMAIN_NAME]"
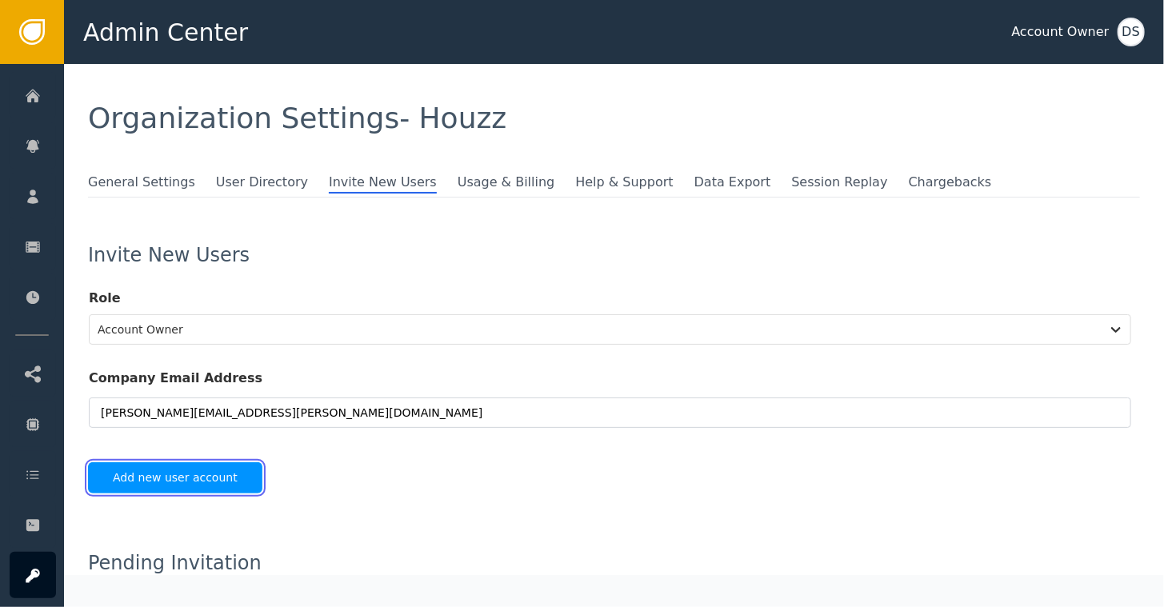
click at [179, 475] on button "Add new user account" at bounding box center [175, 477] width 174 height 31
type input "[PERSON_NAME][EMAIL_ADDRESS][PERSON_NAME][DOMAIN_NAME]"
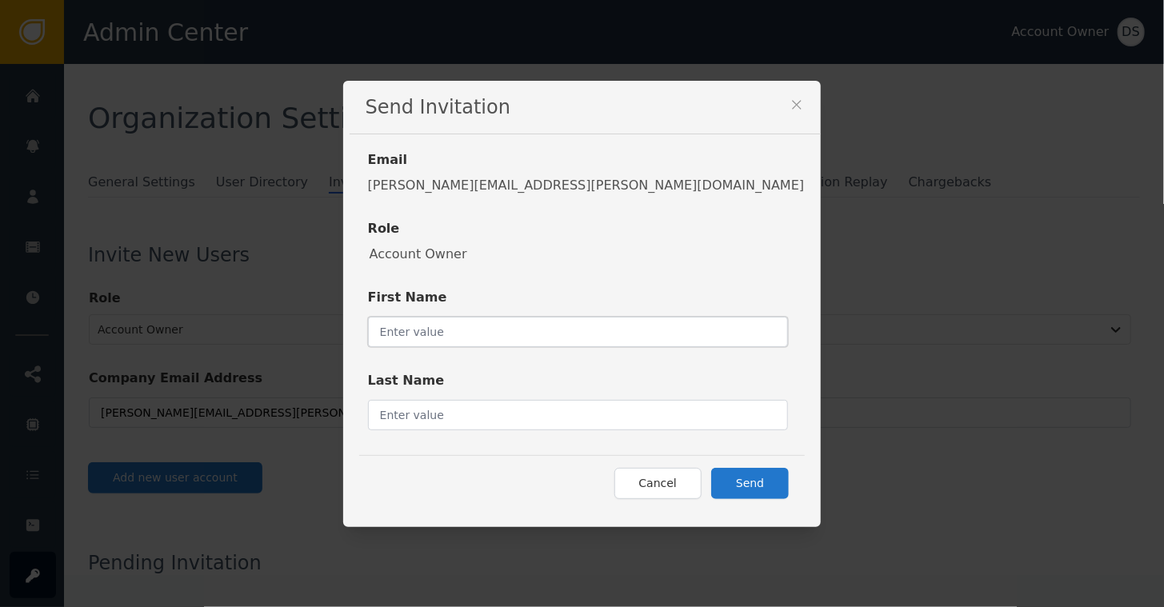
click at [529, 336] on input "text" at bounding box center [578, 332] width 421 height 30
type input "[PERSON_NAME]"
click at [545, 406] on input "text" at bounding box center [578, 415] width 421 height 30
type input "Pang"
click at [711, 483] on button "Send" at bounding box center [750, 483] width 78 height 31
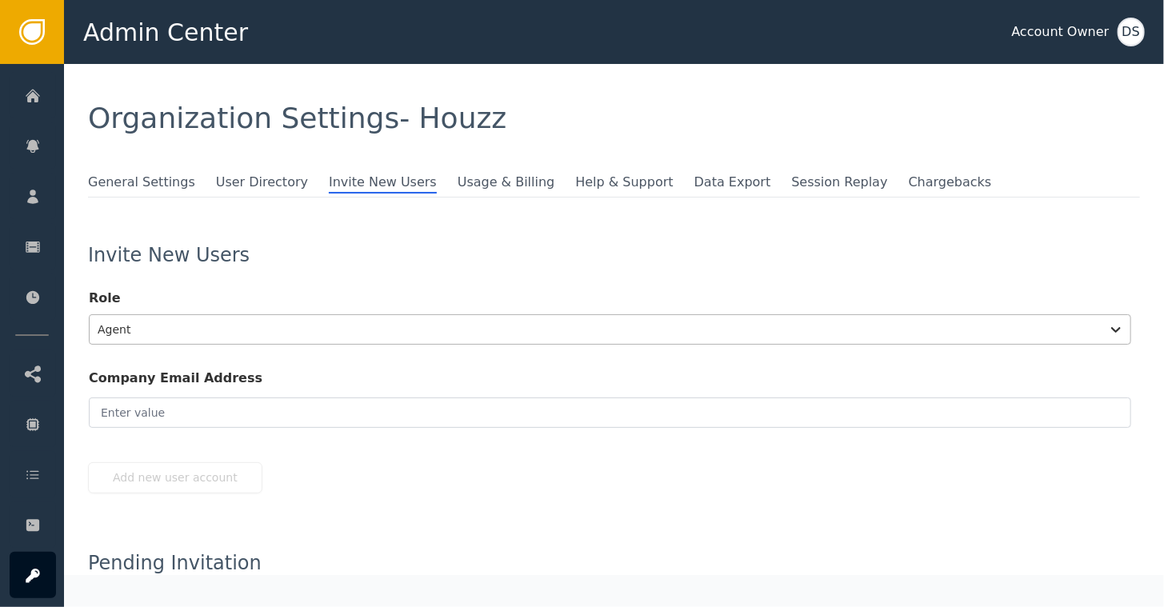
click at [162, 338] on div at bounding box center [595, 329] width 995 height 22
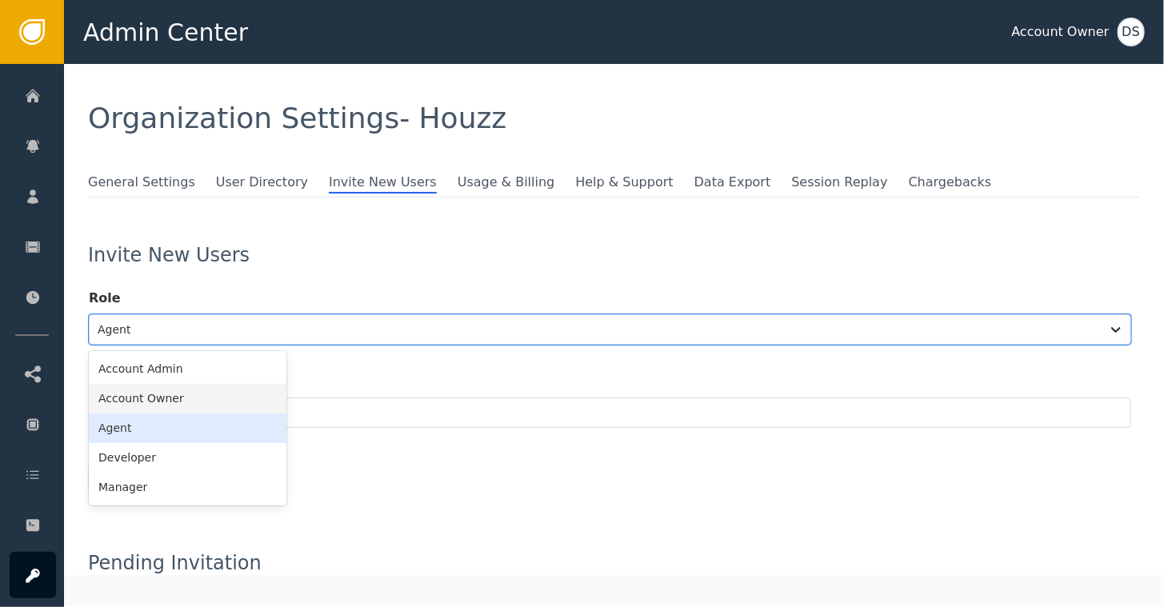
click at [144, 397] on div "Account Owner" at bounding box center [188, 399] width 198 height 30
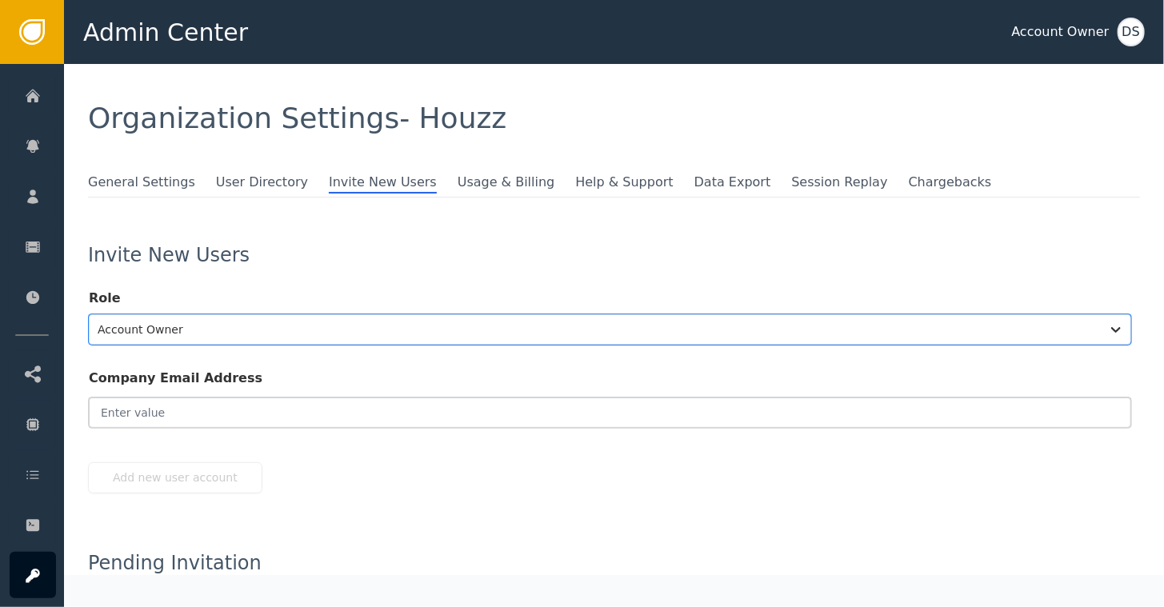
click at [141, 407] on input "email" at bounding box center [610, 412] width 1042 height 30
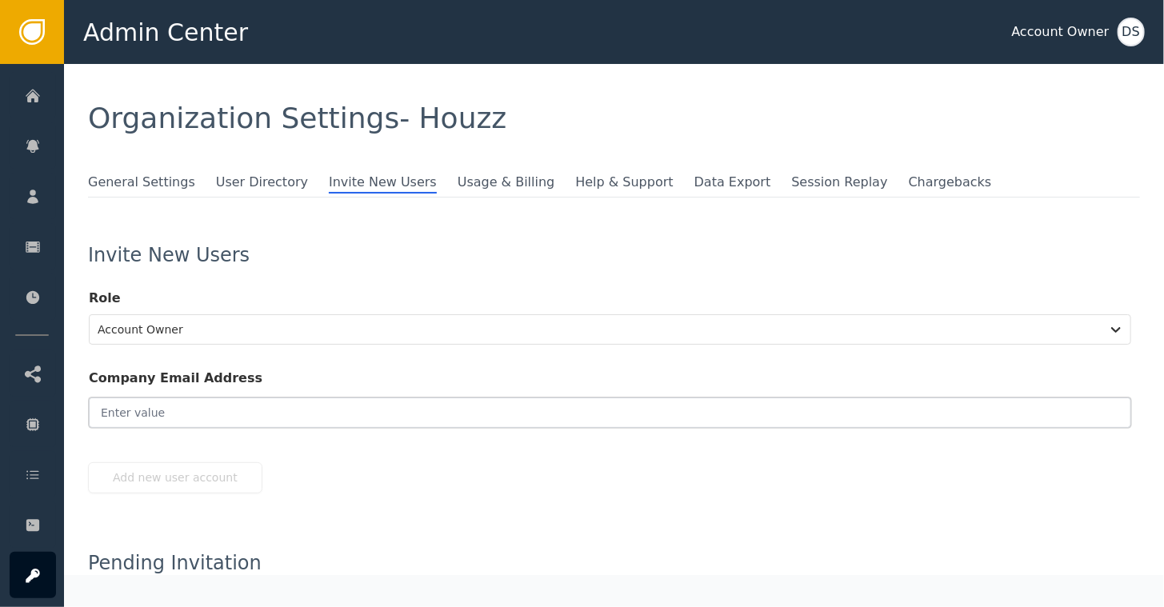
paste input "[PERSON_NAME][EMAIL_ADDRESS][PERSON_NAME][DOMAIN_NAME]"
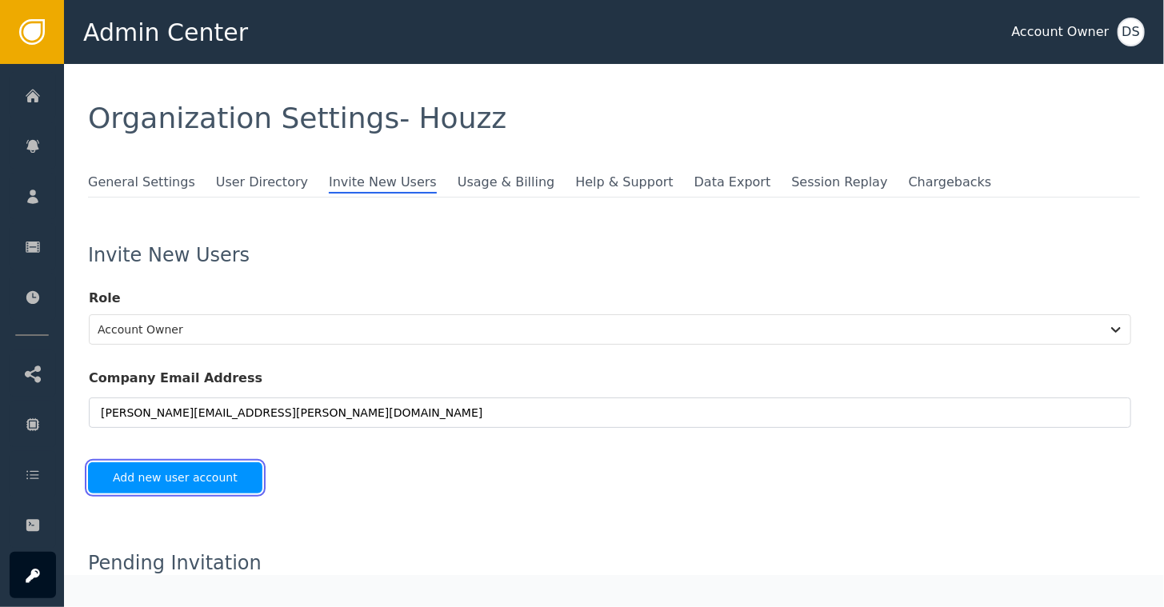
click at [182, 480] on button "Add new user account" at bounding box center [175, 477] width 174 height 31
type input "[PERSON_NAME][EMAIL_ADDRESS][PERSON_NAME][DOMAIN_NAME]"
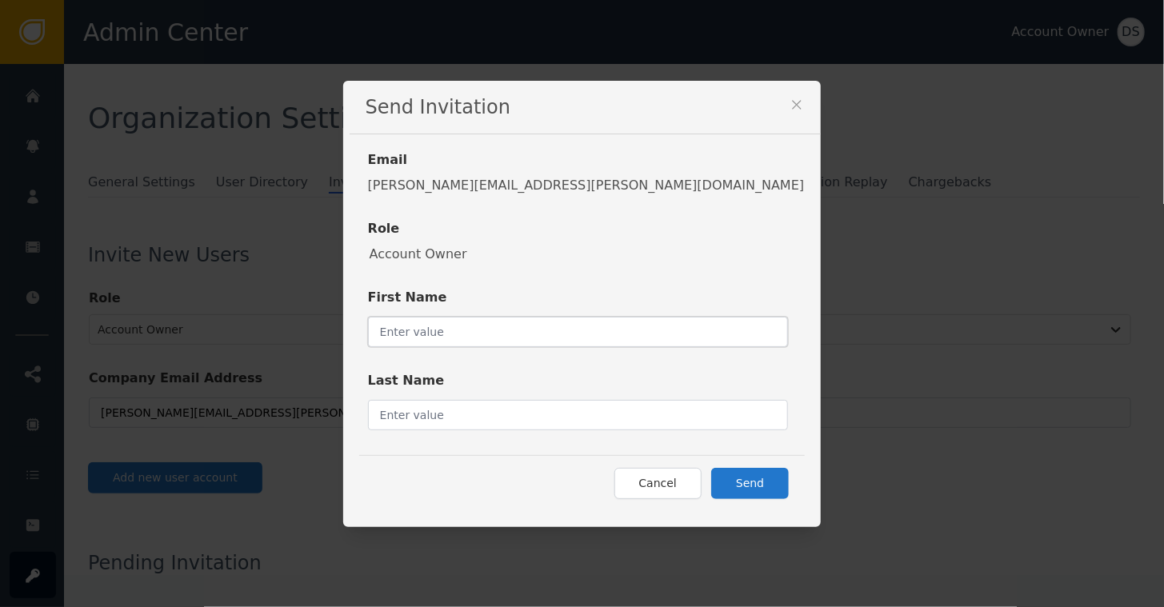
click at [549, 341] on input "text" at bounding box center [578, 332] width 421 height 30
type input "[PERSON_NAME]"
click at [711, 481] on button "Send" at bounding box center [750, 483] width 78 height 31
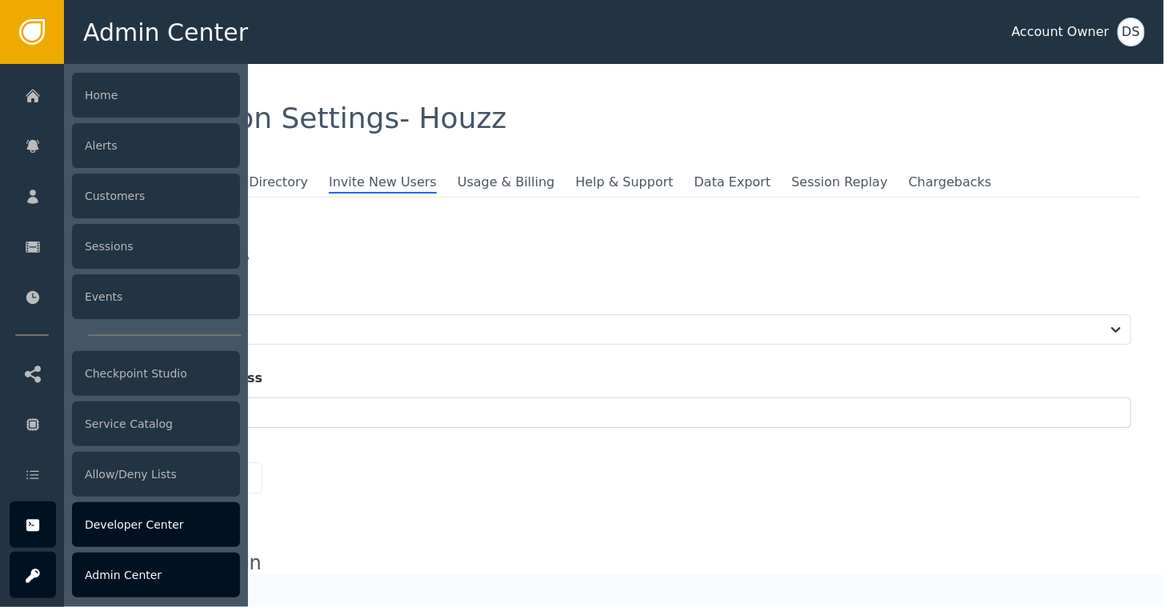
click at [105, 536] on div "Developer Center" at bounding box center [156, 524] width 168 height 45
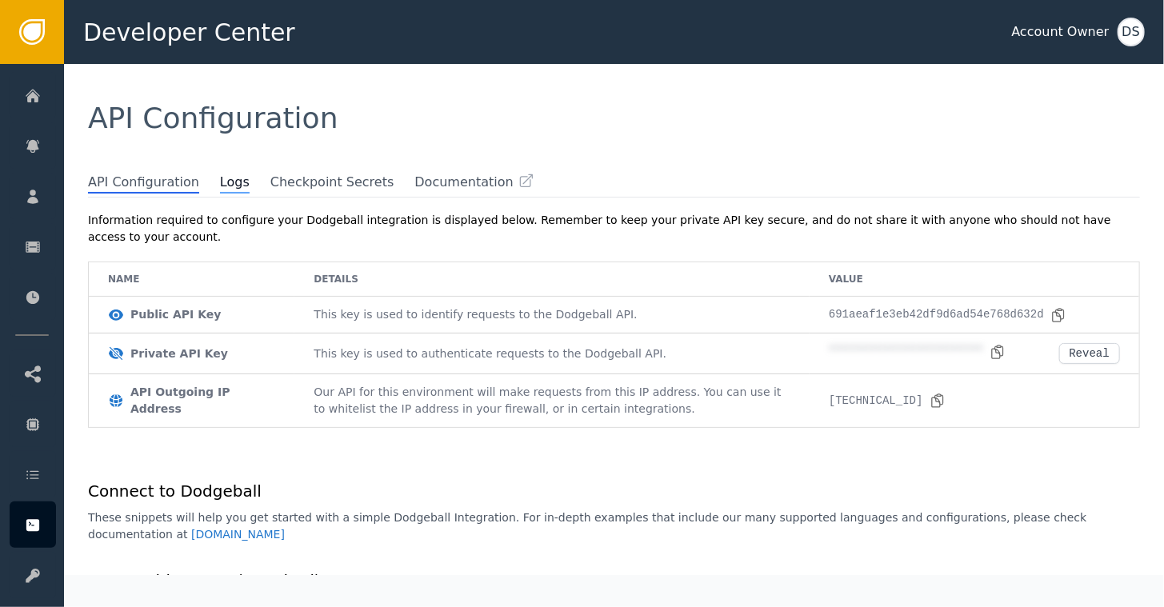
click at [220, 182] on span "Logs" at bounding box center [235, 183] width 30 height 21
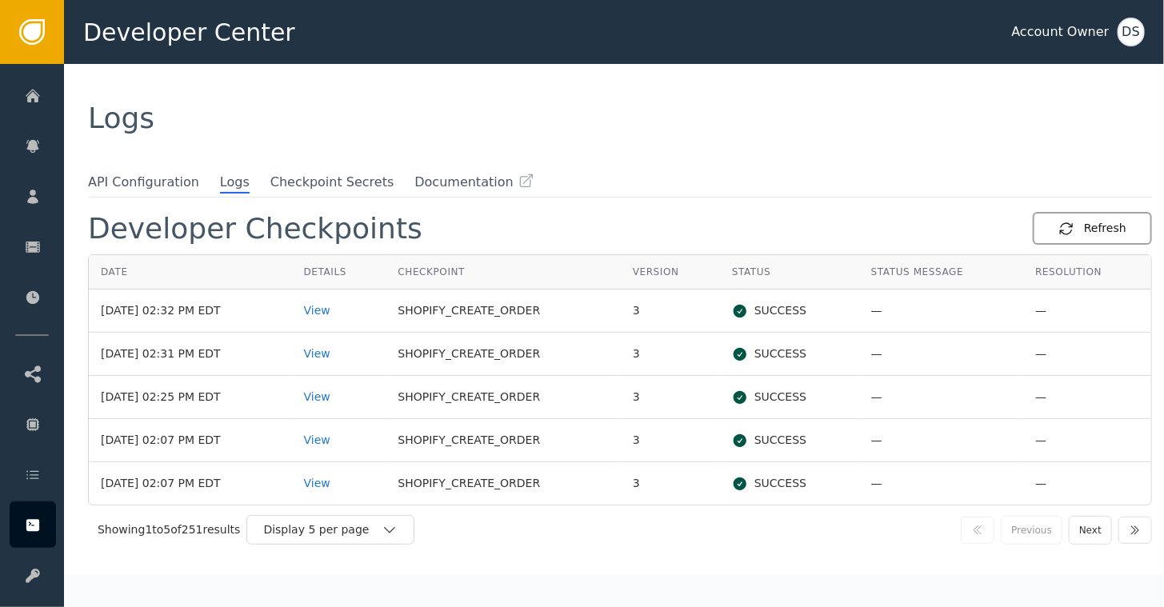
click at [1084, 230] on div "Refresh" at bounding box center [1092, 228] width 68 height 17
click at [1083, 231] on div "Refresh" at bounding box center [1092, 228] width 68 height 17
click at [1058, 221] on icon "button" at bounding box center [1066, 229] width 16 height 16
click at [1076, 232] on div "Refresh" at bounding box center [1092, 228] width 68 height 17
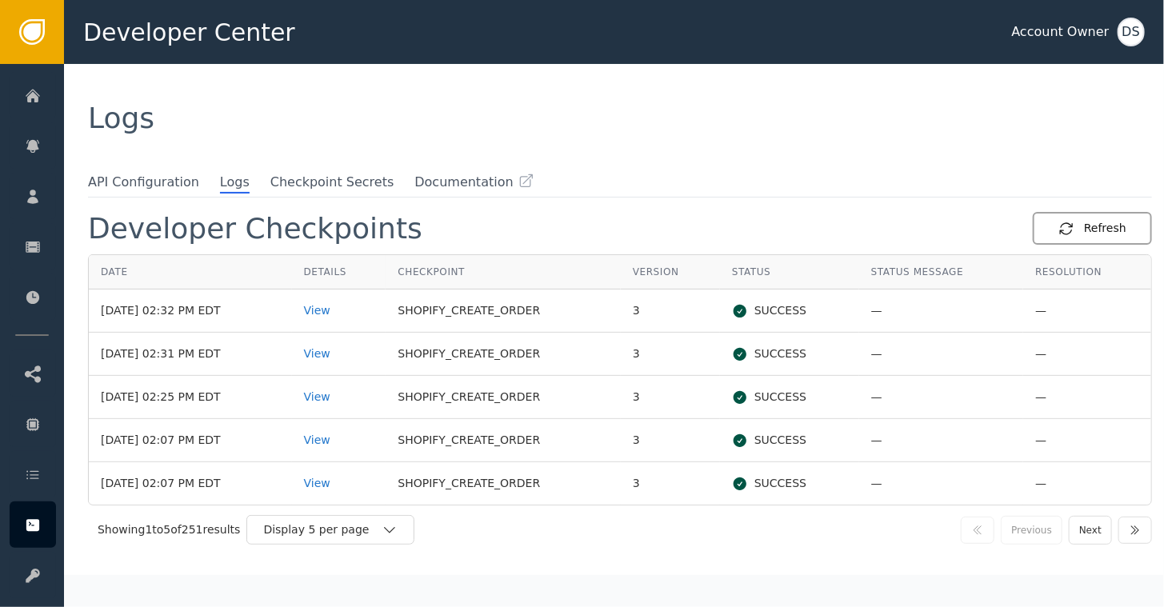
click at [1076, 232] on div "Refresh" at bounding box center [1092, 228] width 68 height 17
click at [1076, 230] on div "Refresh" at bounding box center [1092, 228] width 68 height 17
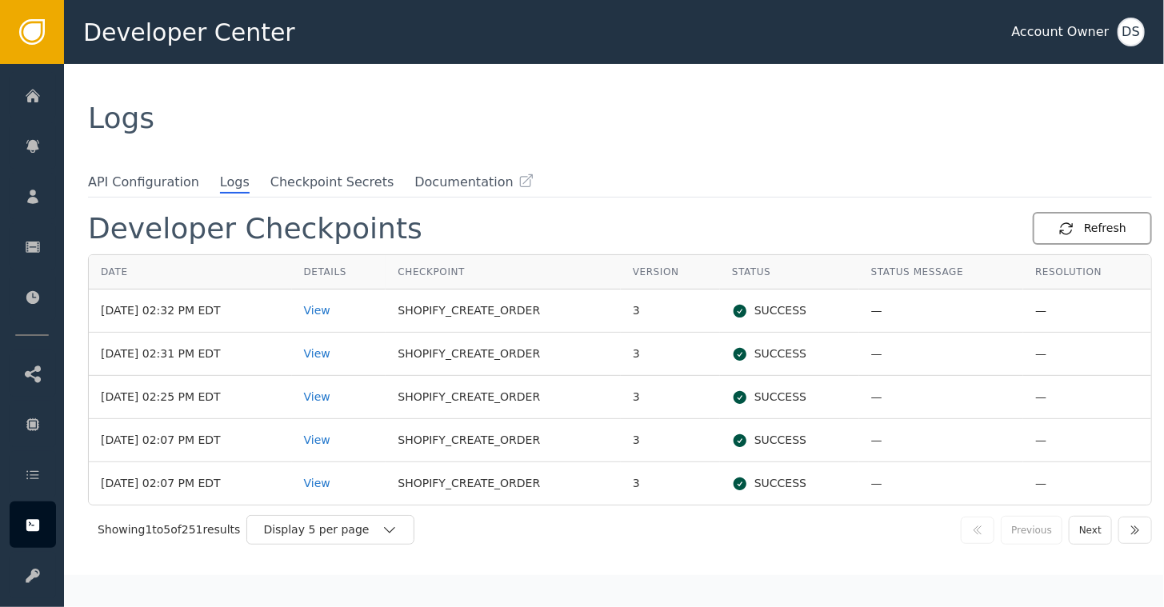
click at [1076, 230] on div "Refresh" at bounding box center [1092, 228] width 68 height 17
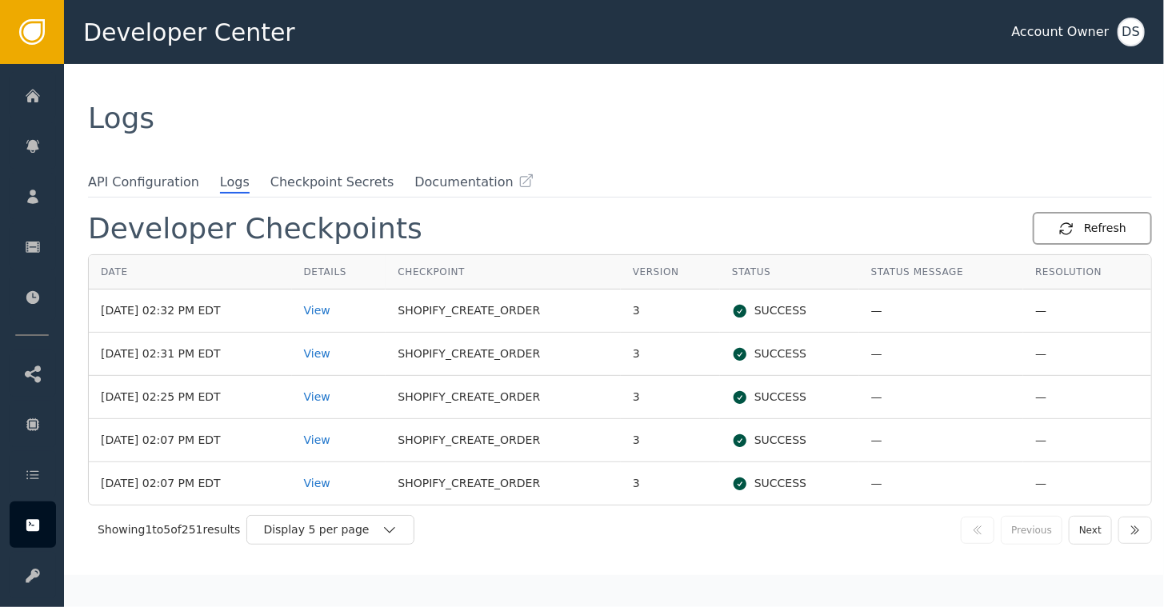
click at [1076, 230] on div "Refresh" at bounding box center [1092, 228] width 68 height 17
click at [1082, 230] on div "Refresh" at bounding box center [1092, 228] width 68 height 17
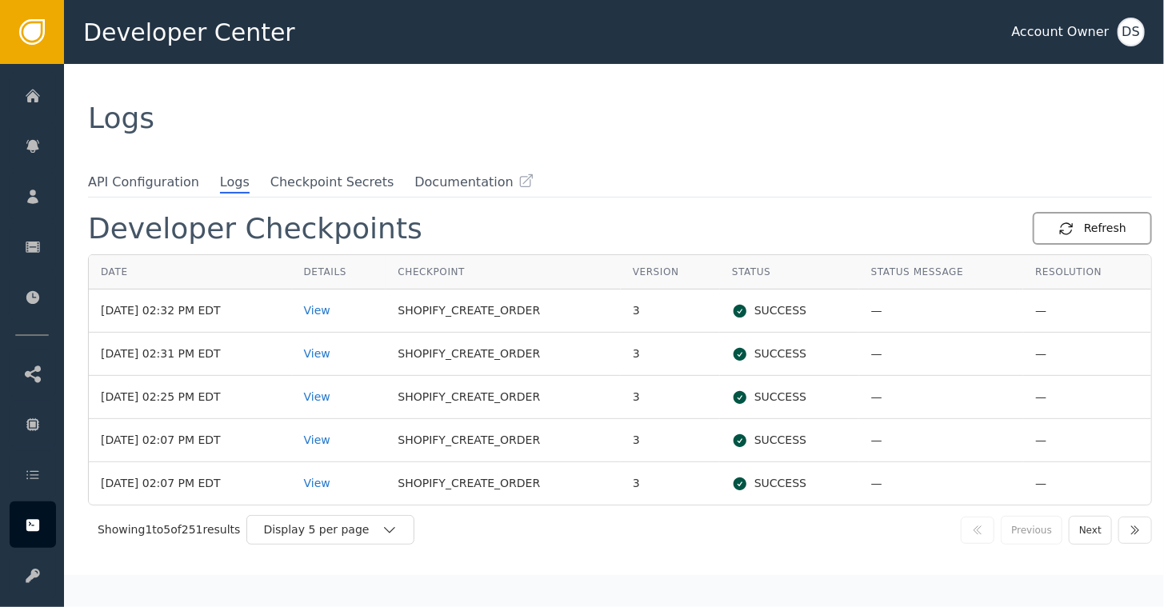
click at [1082, 230] on div "Refresh" at bounding box center [1092, 228] width 68 height 17
click at [1076, 225] on div "Refresh" at bounding box center [1092, 228] width 68 height 17
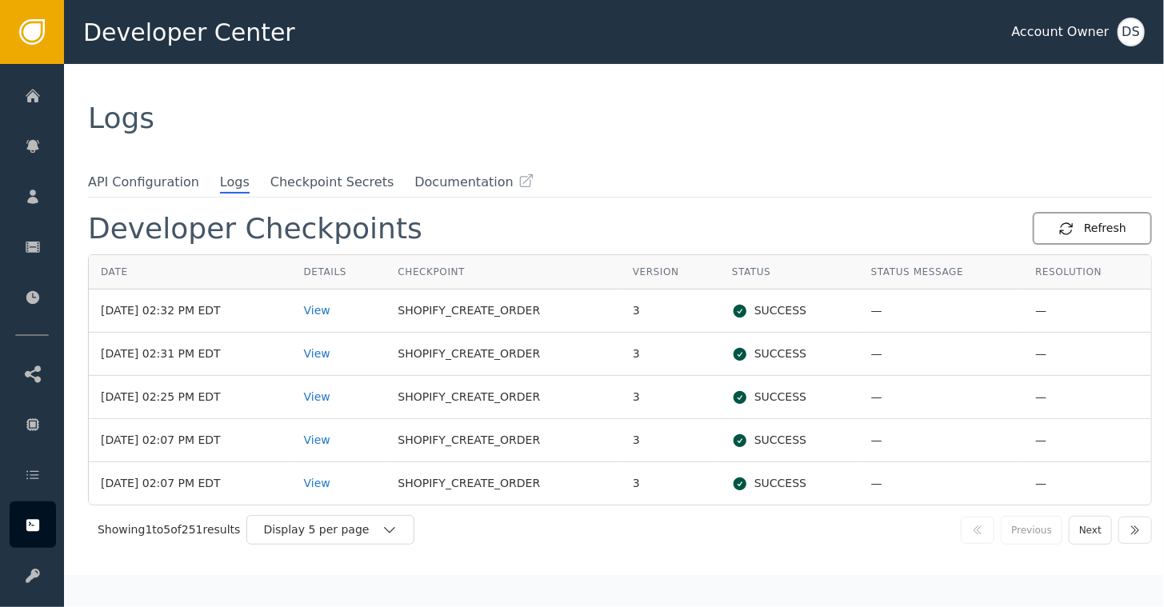
click at [1081, 220] on div "Refresh" at bounding box center [1092, 228] width 68 height 17
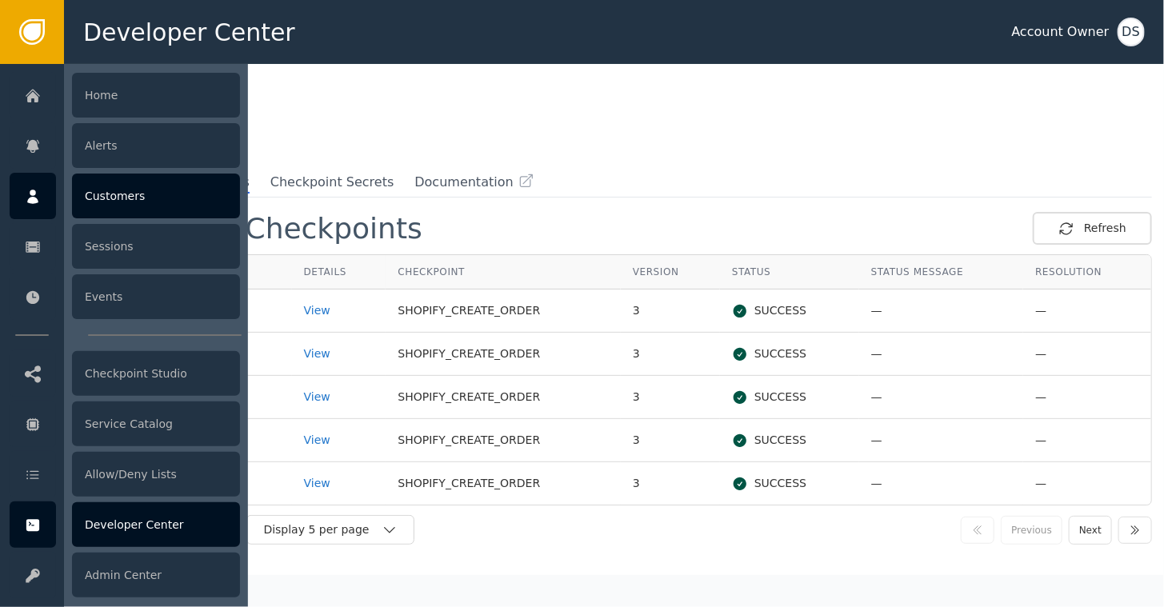
click at [117, 202] on div "Customers" at bounding box center [156, 196] width 168 height 45
